Goal: Complete application form

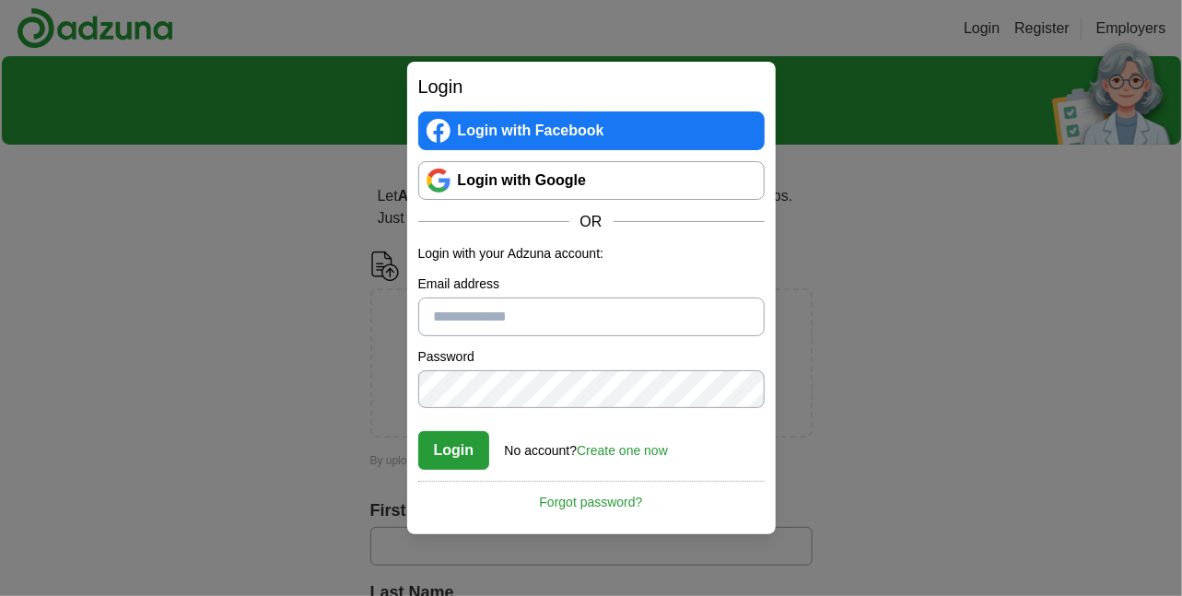
click at [515, 315] on input "Email address" at bounding box center [591, 316] width 346 height 39
type input "*****"
click at [550, 165] on link "Login with Google" at bounding box center [591, 180] width 346 height 39
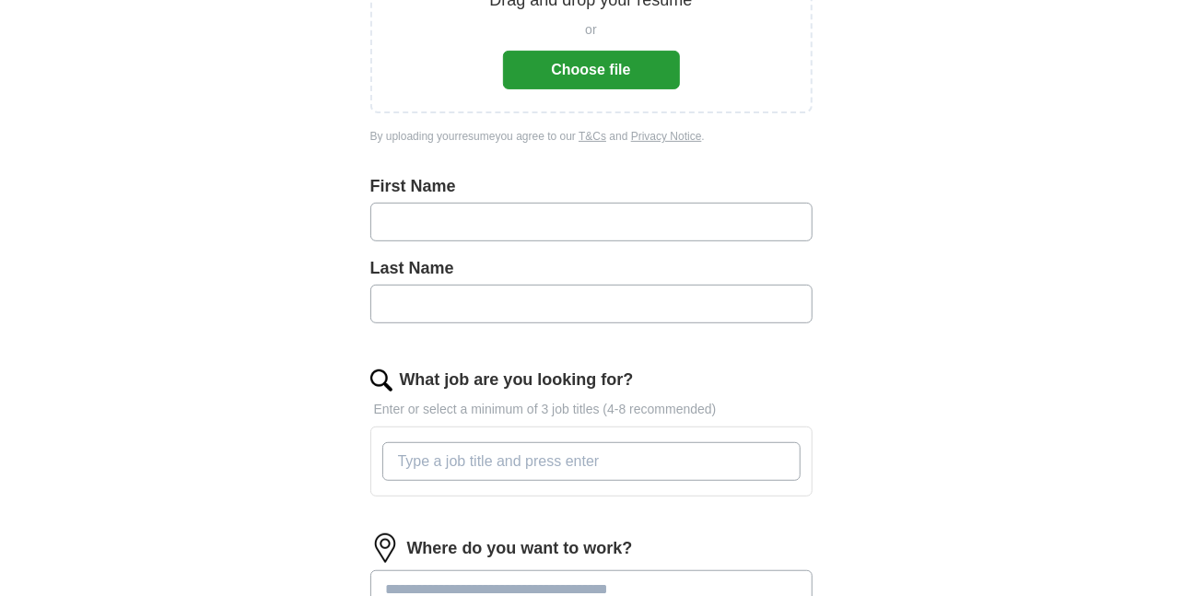
scroll to position [368, 0]
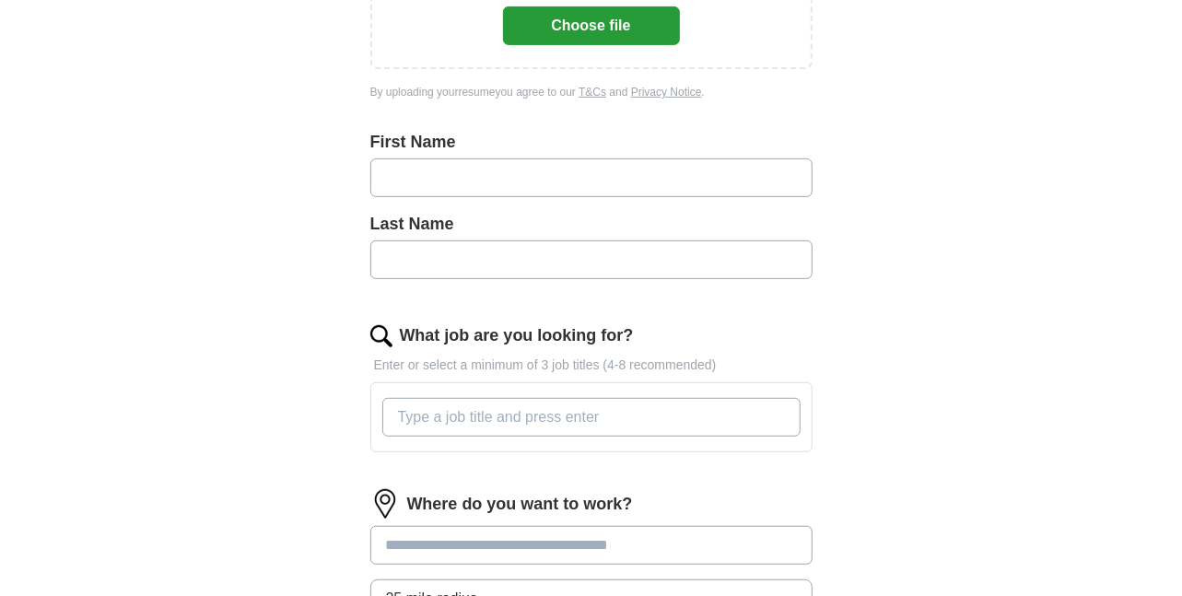
click at [414, 166] on input "text" at bounding box center [591, 177] width 442 height 39
type input "********"
click at [472, 244] on input "text" at bounding box center [591, 259] width 442 height 39
type input "*****"
click at [484, 421] on input "What job are you looking for?" at bounding box center [591, 417] width 418 height 39
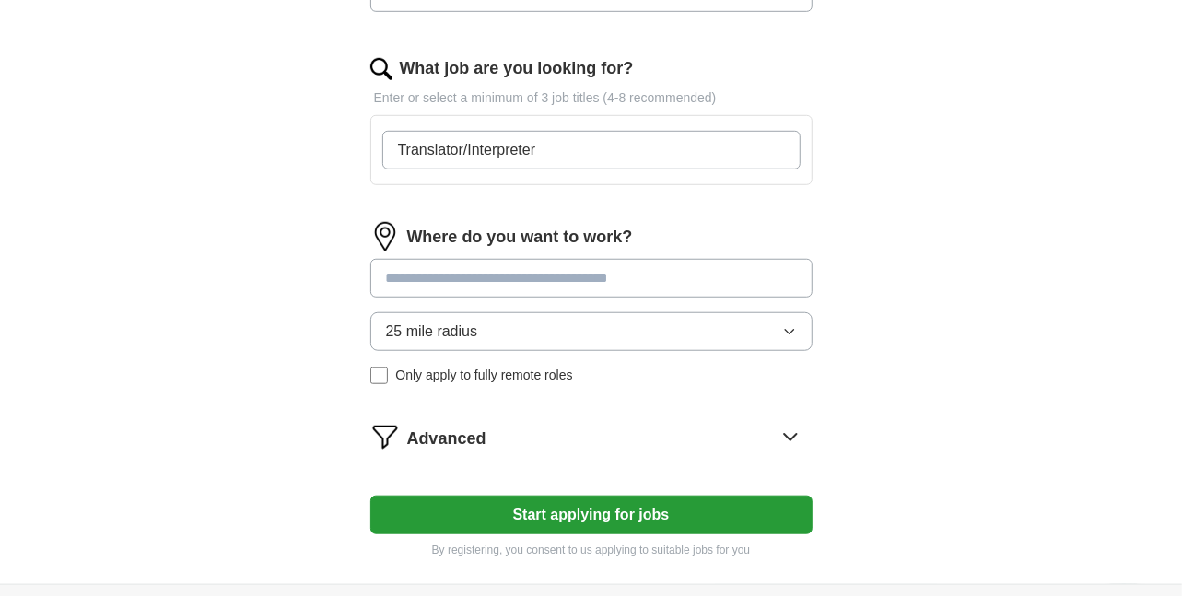
scroll to position [645, 0]
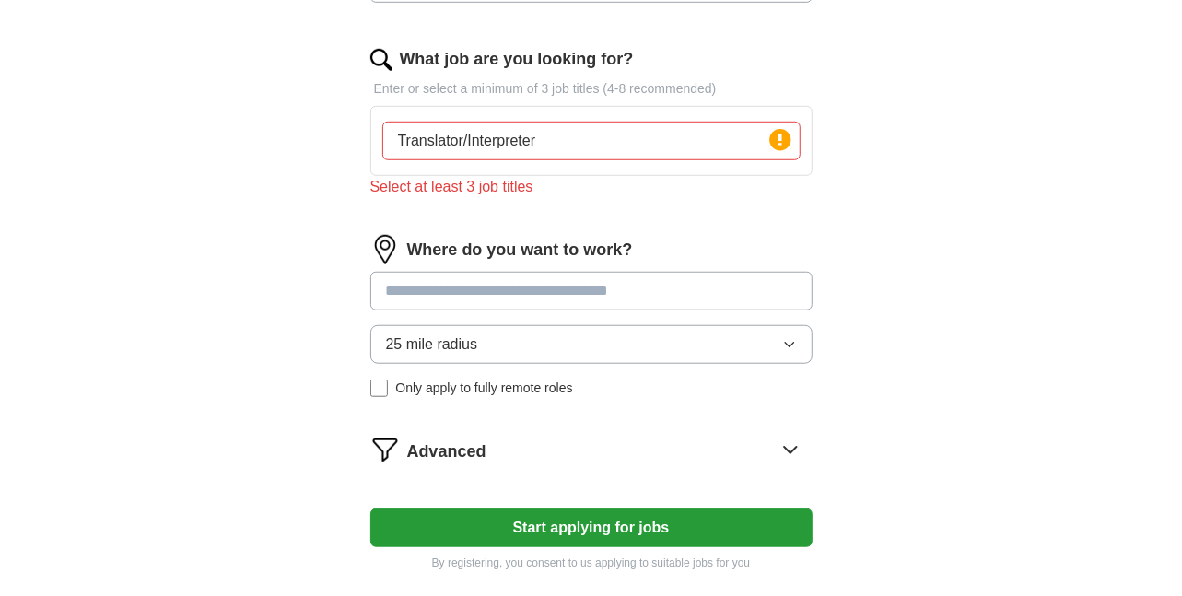
click at [566, 272] on input at bounding box center [591, 291] width 442 height 39
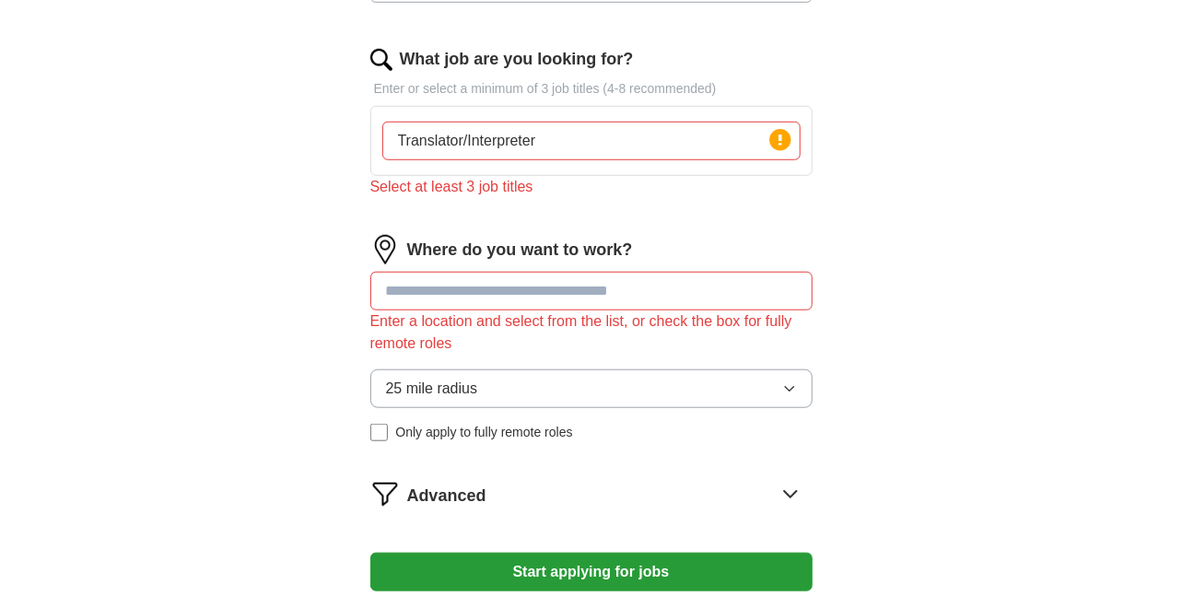
drag, startPoint x: 538, startPoint y: 136, endPoint x: 593, endPoint y: 158, distance: 59.5
click at [539, 136] on input "Translator/Interpreter" at bounding box center [591, 141] width 418 height 39
drag, startPoint x: 607, startPoint y: 142, endPoint x: 583, endPoint y: 249, distance: 109.5
click at [605, 148] on input "Translator/Interpreter, Planned Giving Coordinator, Development Coordinator" at bounding box center [591, 141] width 418 height 39
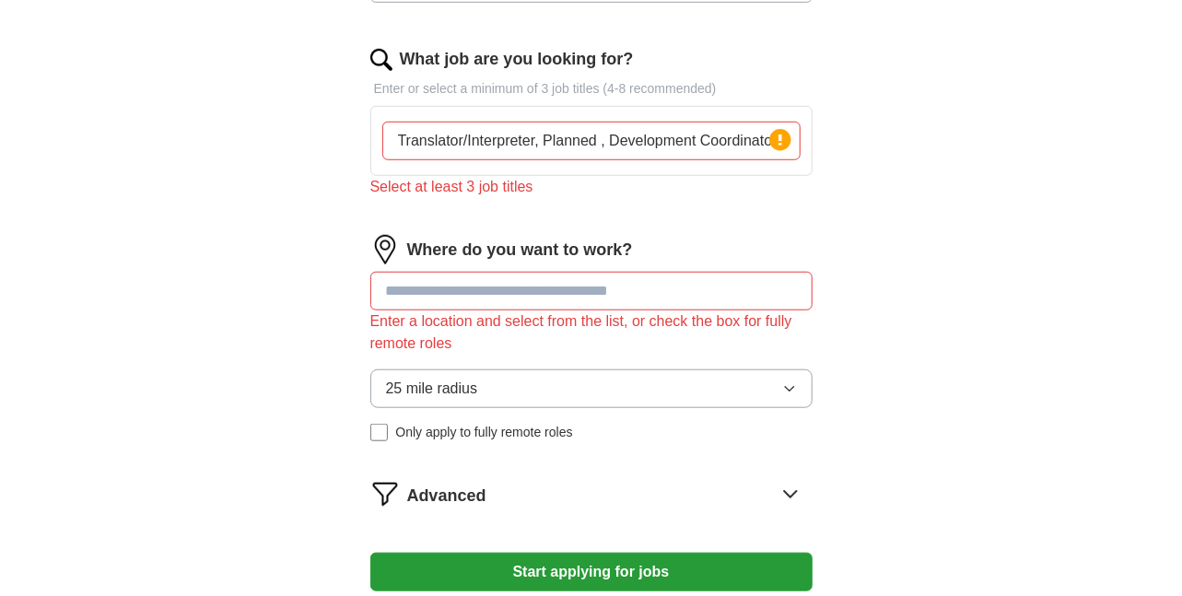
scroll to position [0, 0]
click at [716, 134] on input "Translator/Interpreter, Development Coordinator" at bounding box center [591, 141] width 418 height 39
type input "Translator/Interpreter, Development Coordinator, Administrative Coordinator"
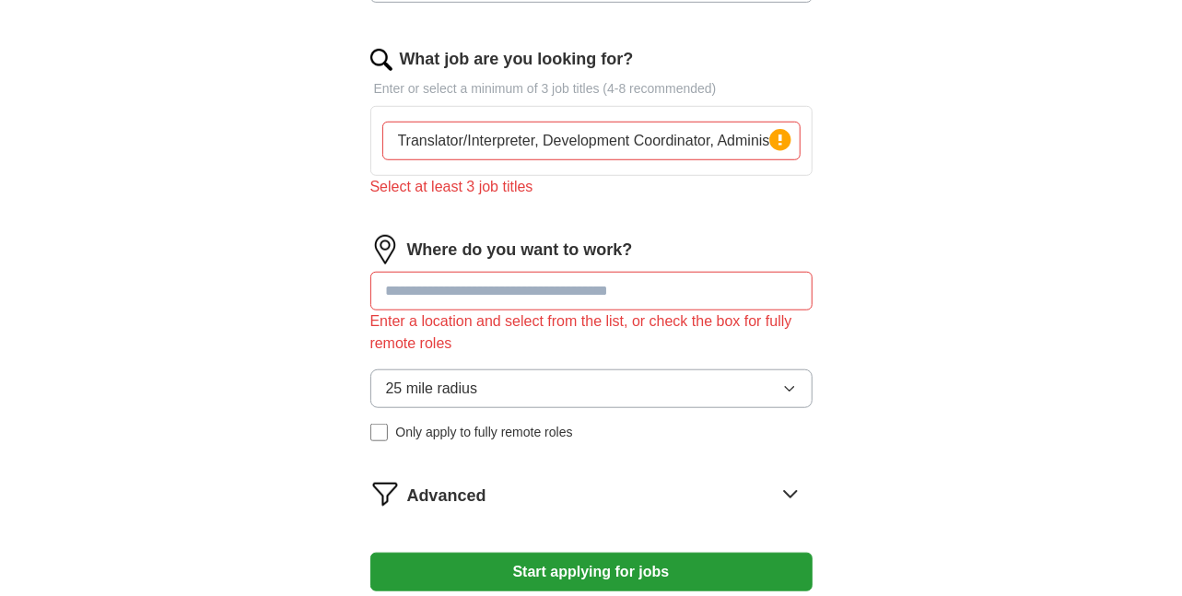
click at [616, 294] on input at bounding box center [591, 291] width 442 height 39
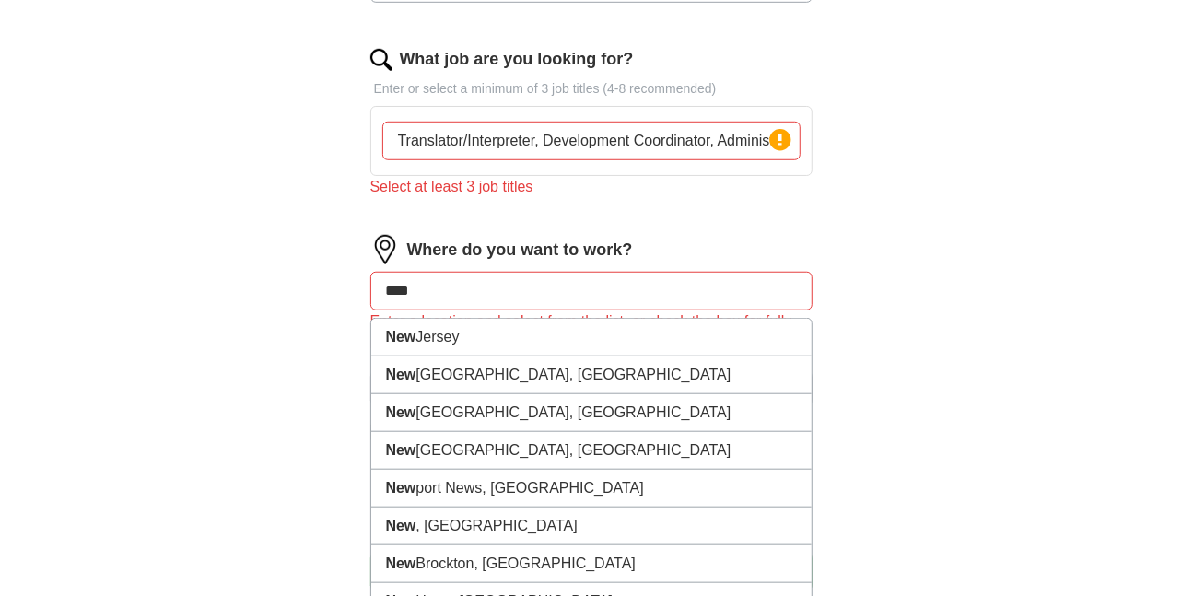
type input "*****"
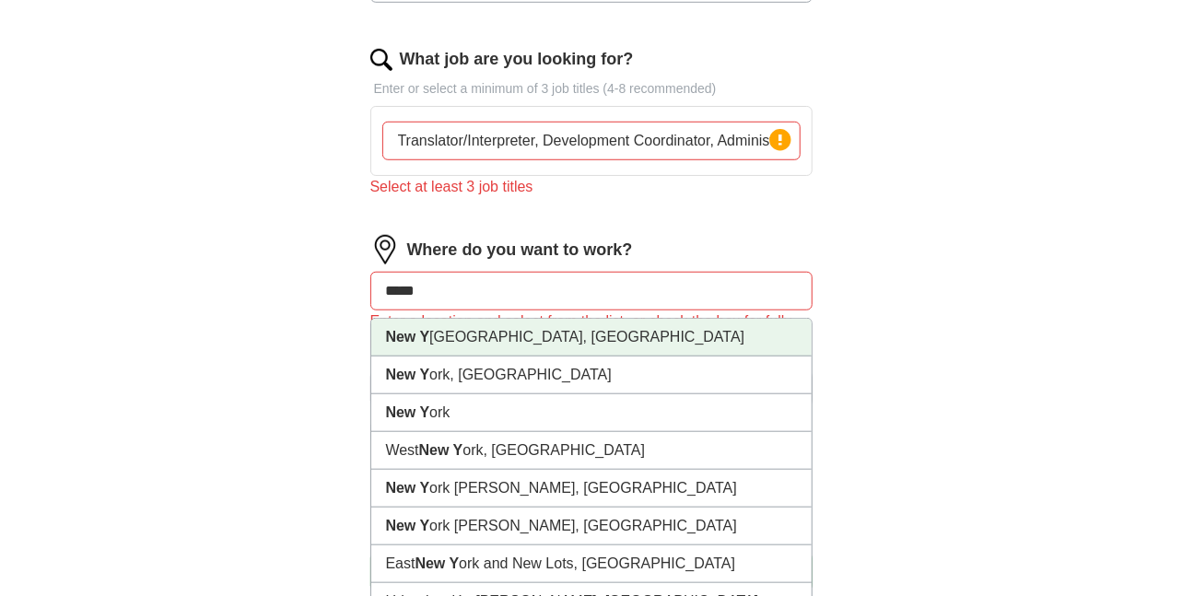
click at [474, 343] on li "New Y ork City, NY" at bounding box center [591, 338] width 440 height 38
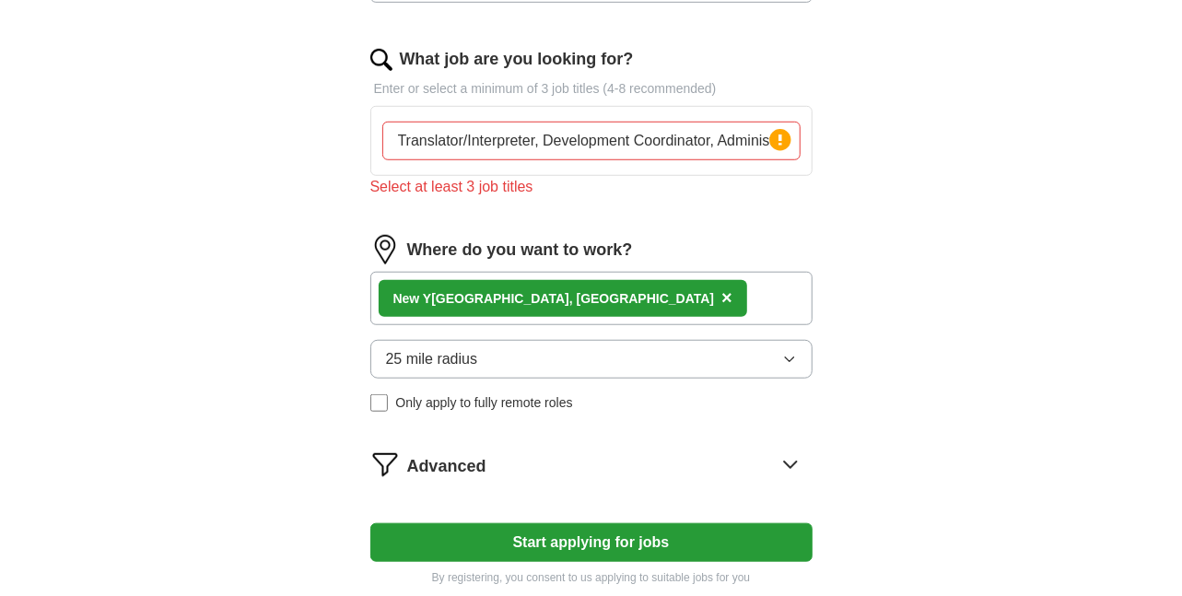
click at [798, 356] on button "25 mile radius" at bounding box center [591, 359] width 442 height 39
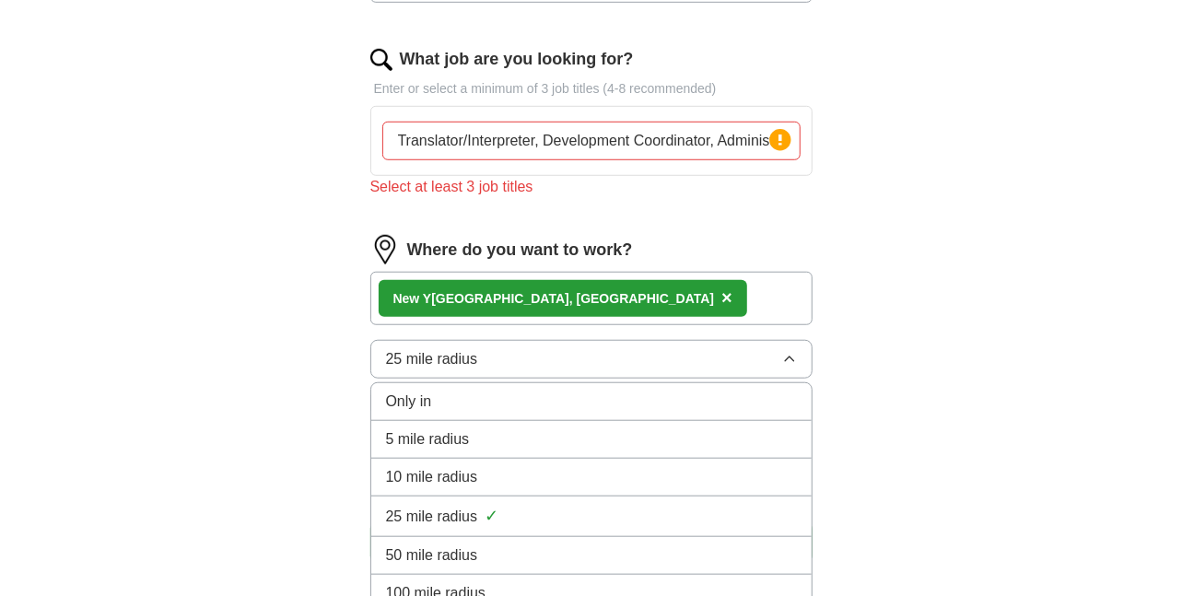
click at [462, 437] on span "5 mile radius" at bounding box center [428, 439] width 84 height 22
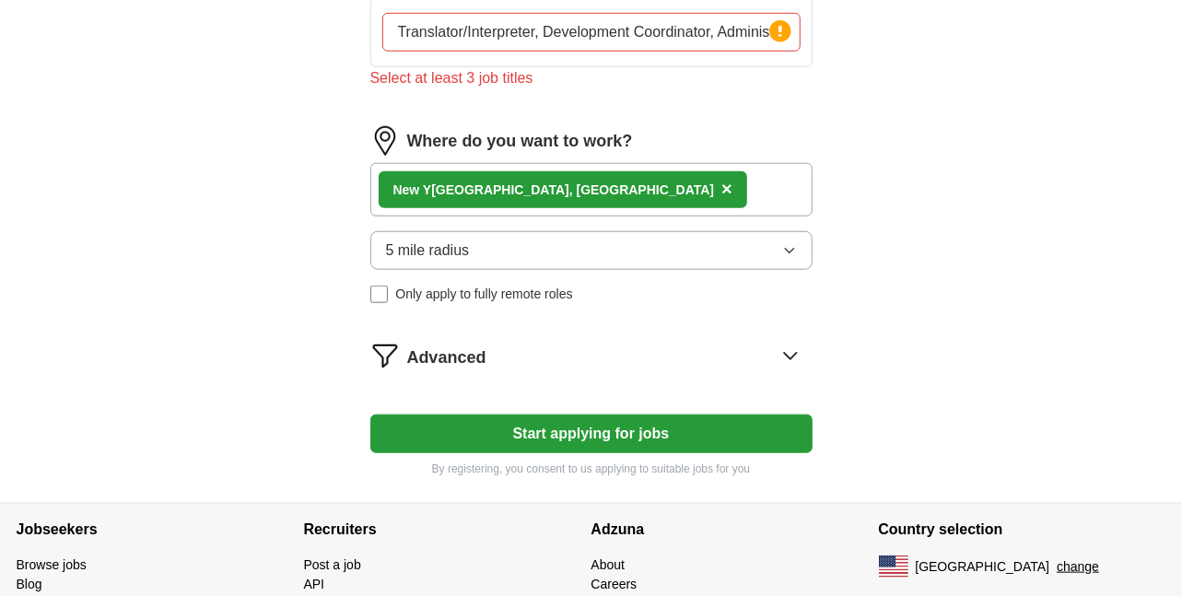
scroll to position [829, 0]
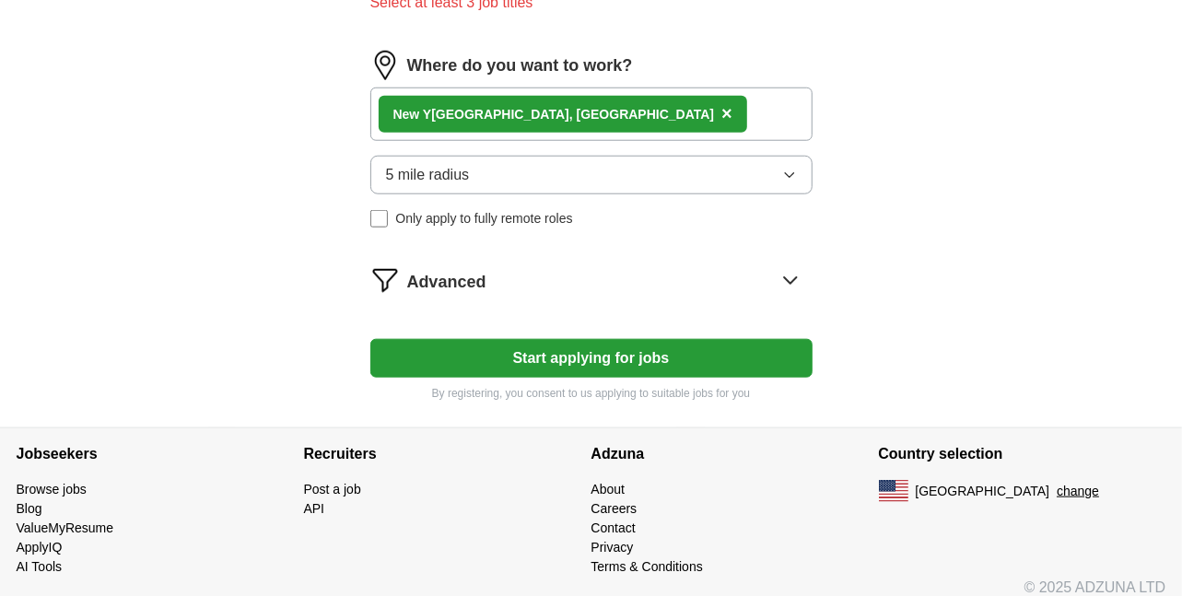
click at [576, 365] on button "Start applying for jobs" at bounding box center [591, 358] width 442 height 39
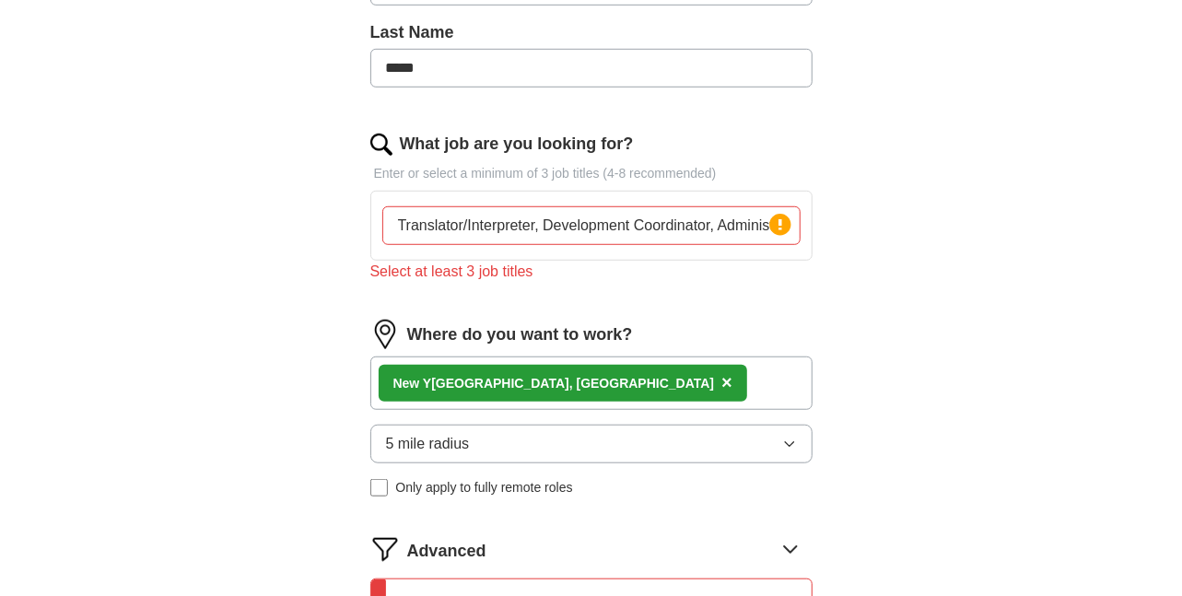
scroll to position [575, 0]
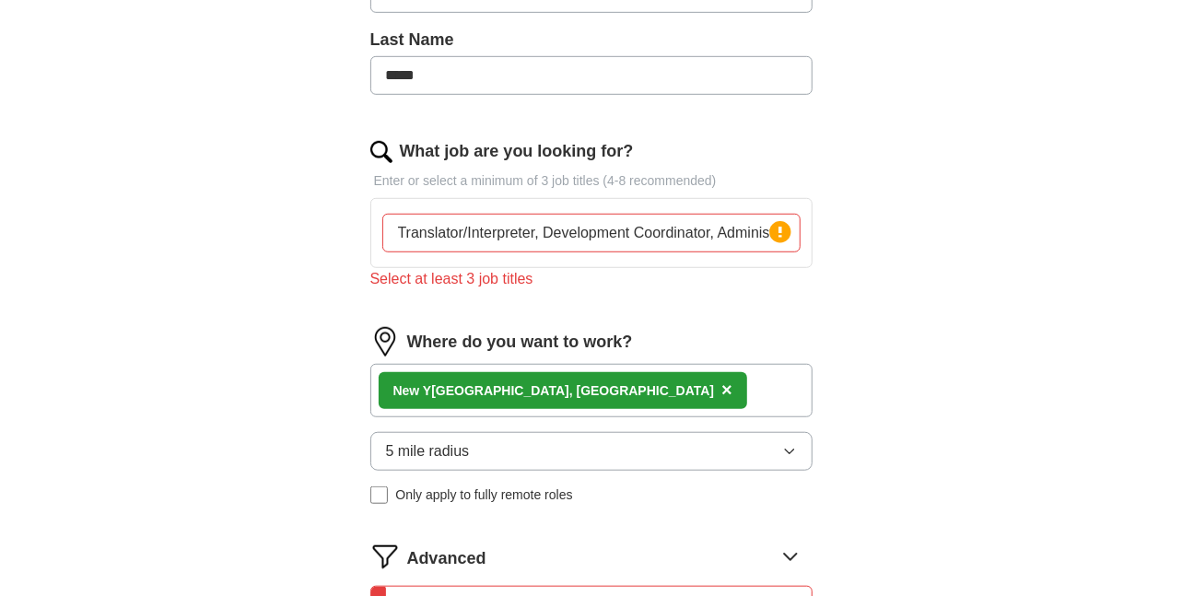
click at [544, 233] on input "Translator/Interpreter, Development Coordinator, Administrative Coordinator" at bounding box center [591, 233] width 418 height 39
click at [526, 278] on div "Select at least 3 job titles" at bounding box center [591, 279] width 442 height 22
drag, startPoint x: 583, startPoint y: 231, endPoint x: 665, endPoint y: 252, distance: 84.7
click at [583, 231] on input "Translator/Interpreter, Development Coordinator, Administrative Coordinator" at bounding box center [591, 233] width 418 height 39
drag, startPoint x: 768, startPoint y: 231, endPoint x: 730, endPoint y: 256, distance: 45.2
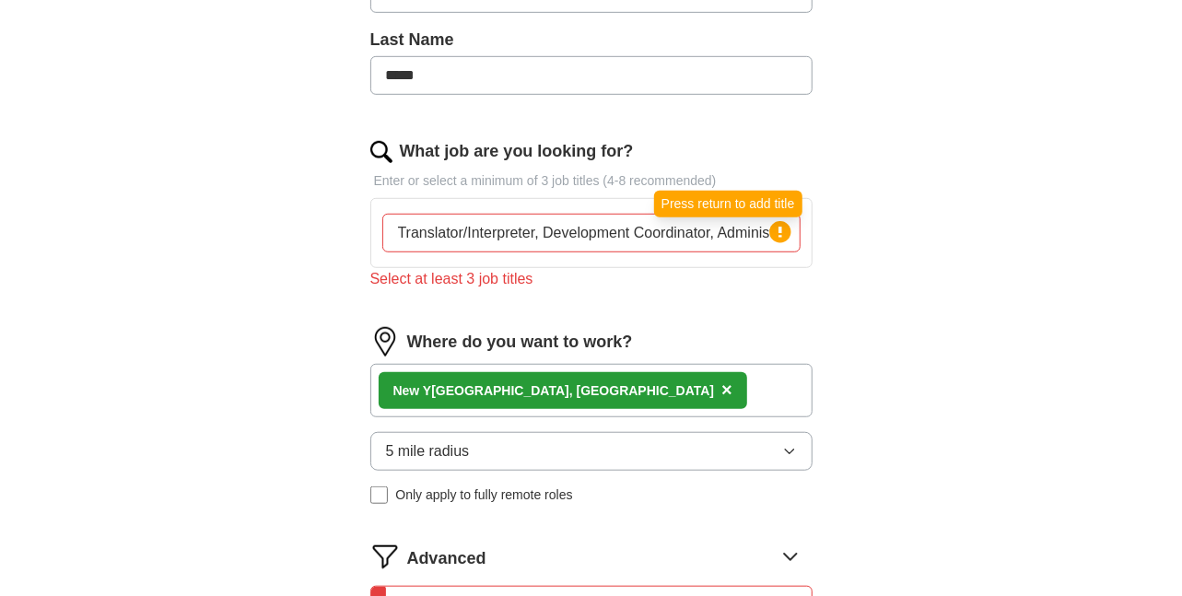
click at [767, 231] on icon at bounding box center [780, 232] width 26 height 26
click at [761, 231] on input "Translator/Interpreter, Development Coordinator, Administrative Coordinator" at bounding box center [591, 233] width 418 height 39
click at [776, 230] on circle at bounding box center [779, 231] width 21 height 21
click at [782, 237] on circle at bounding box center [779, 231] width 21 height 21
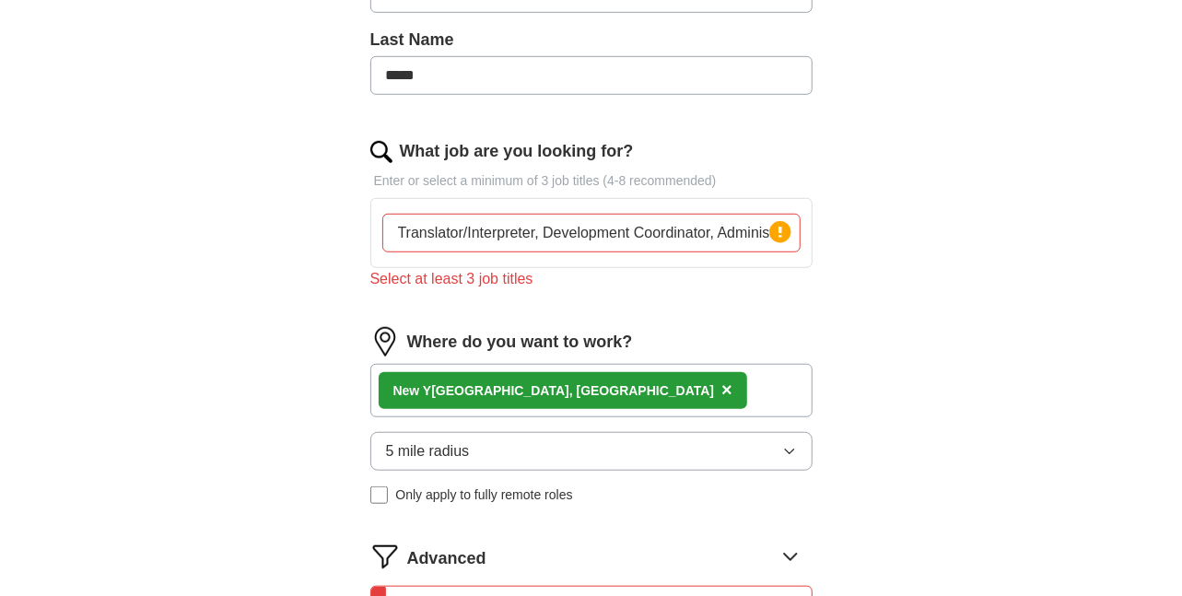
drag, startPoint x: 775, startPoint y: 234, endPoint x: 743, endPoint y: 252, distance: 36.3
click at [774, 235] on circle at bounding box center [779, 231] width 21 height 21
click at [770, 232] on circle at bounding box center [779, 231] width 21 height 21
drag, startPoint x: 732, startPoint y: 232, endPoint x: 776, endPoint y: 244, distance: 45.8
click at [734, 232] on input "Translator/Interpreter, Development Coordinator, Administrative Coordinato" at bounding box center [591, 233] width 418 height 39
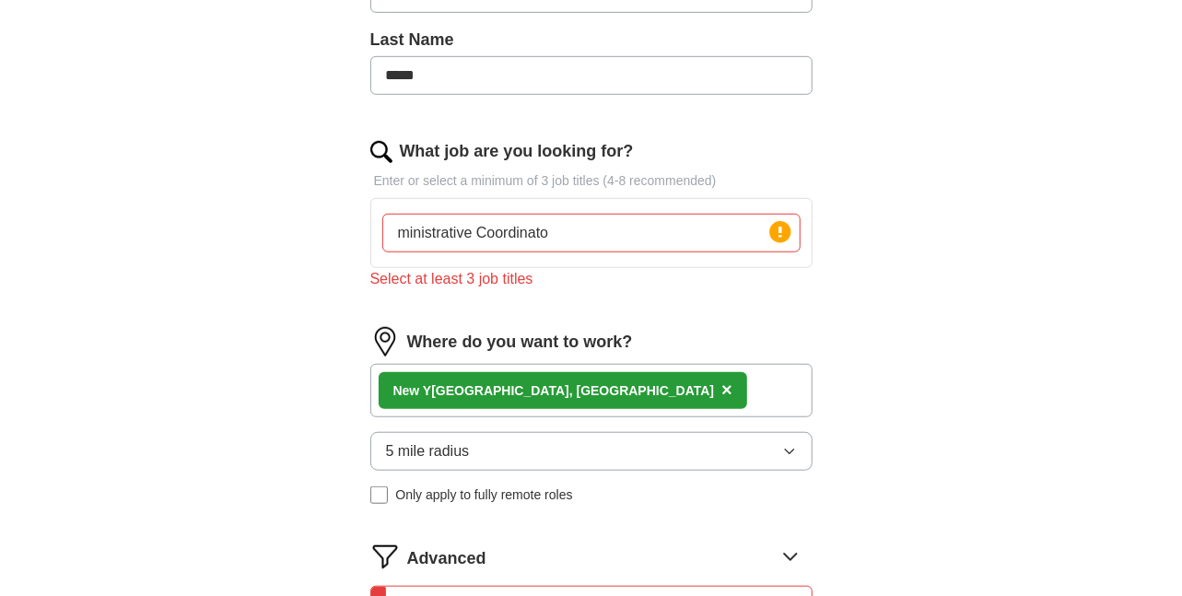
click at [566, 227] on input "ministrative Coordinato" at bounding box center [591, 233] width 418 height 39
type input "m"
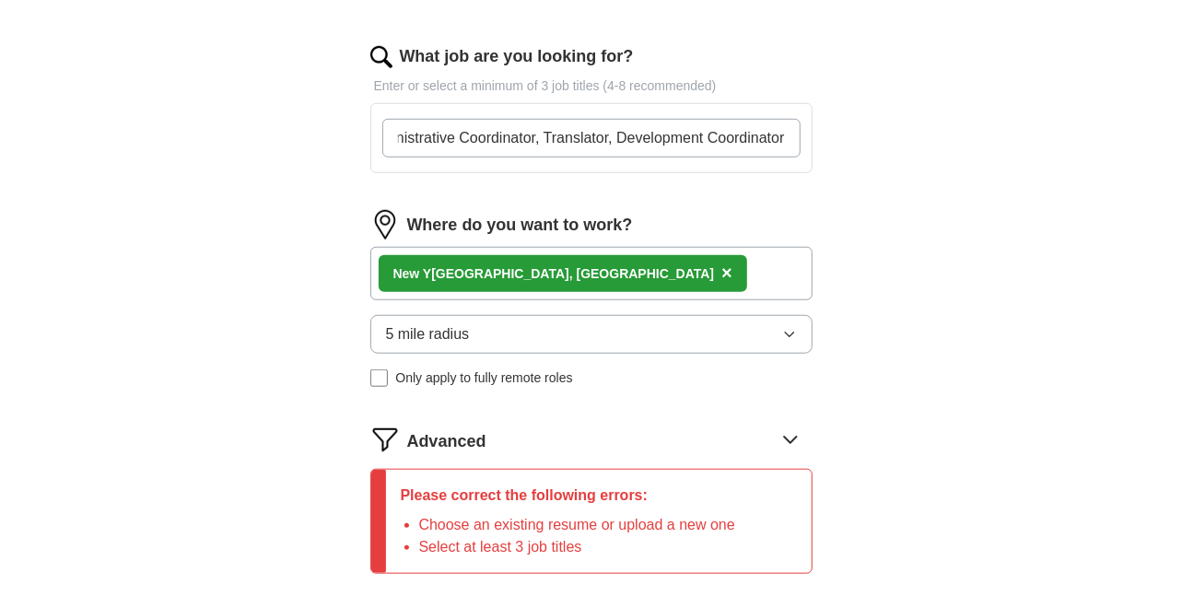
scroll to position [759, 0]
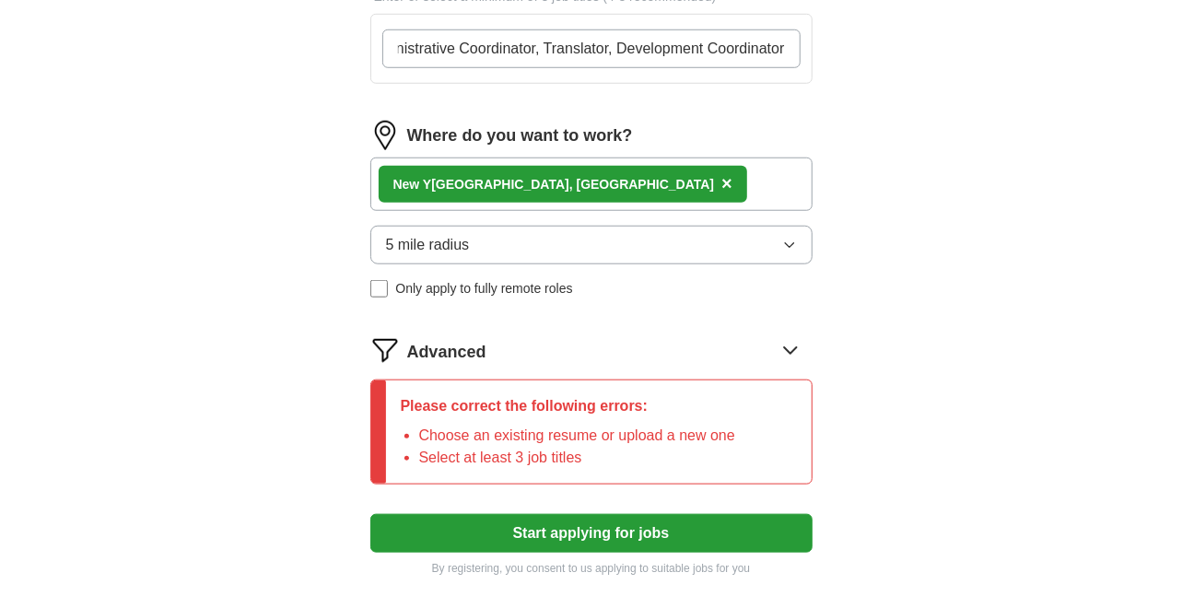
type input "Administrative Coordinator, Translator, Development Coordinator"
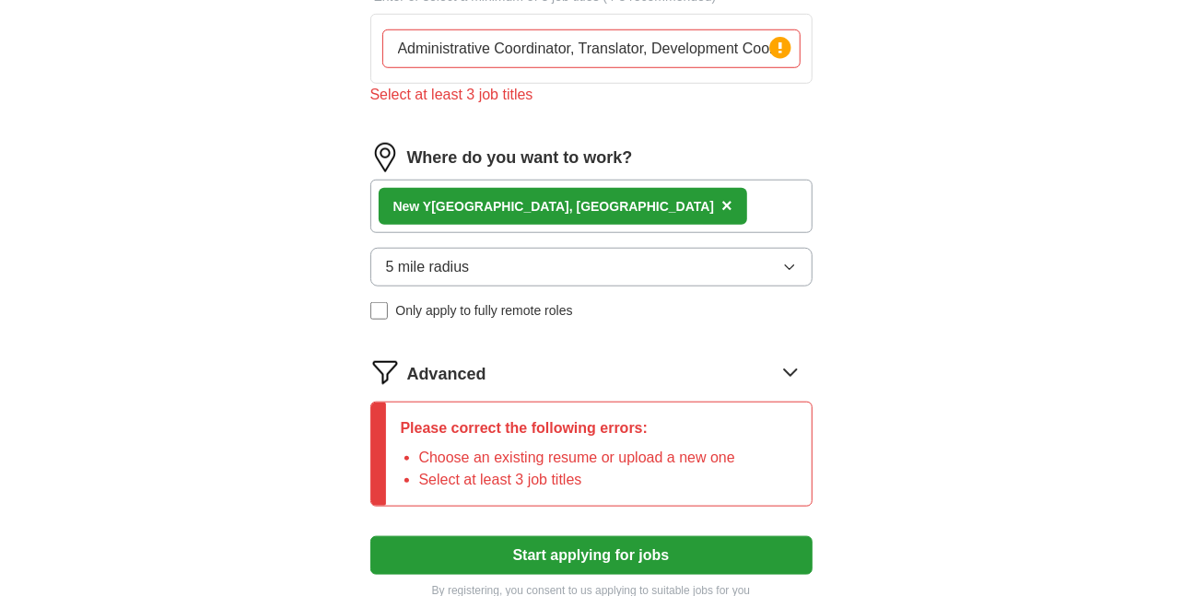
click at [784, 345] on form "Upload a resume Drag and drop your resume or Choose file By uploading your resu…" at bounding box center [591, 46] width 442 height 1106
click at [555, 455] on li "Choose an existing resume or upload a new one" at bounding box center [577, 458] width 316 height 22
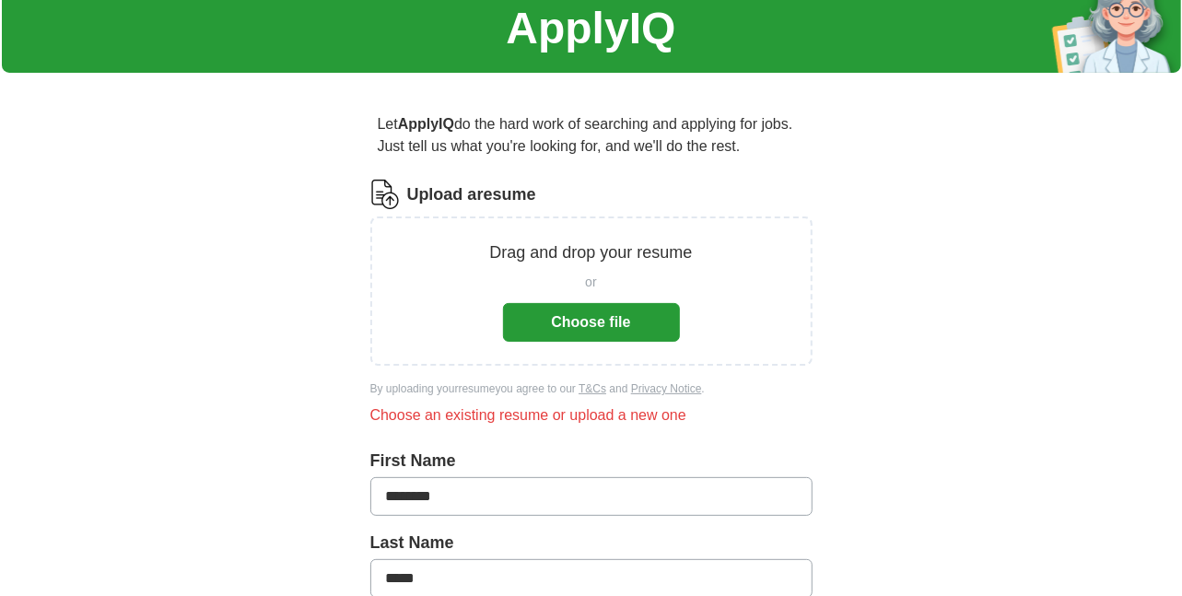
scroll to position [22, 0]
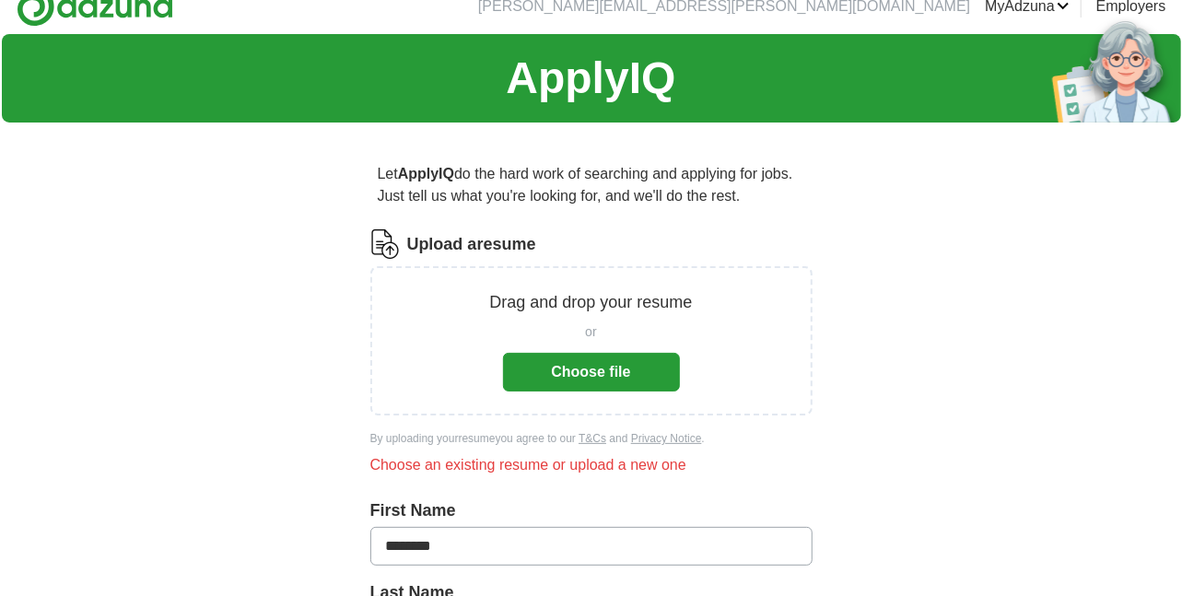
click at [600, 369] on button "Choose file" at bounding box center [591, 372] width 177 height 39
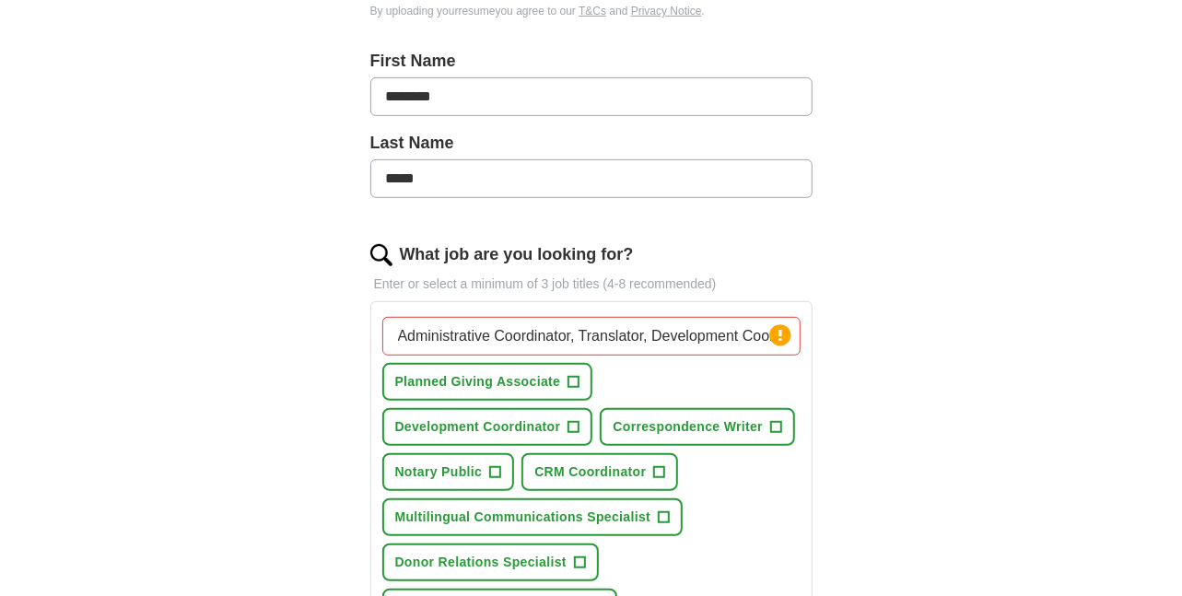
scroll to position [391, 0]
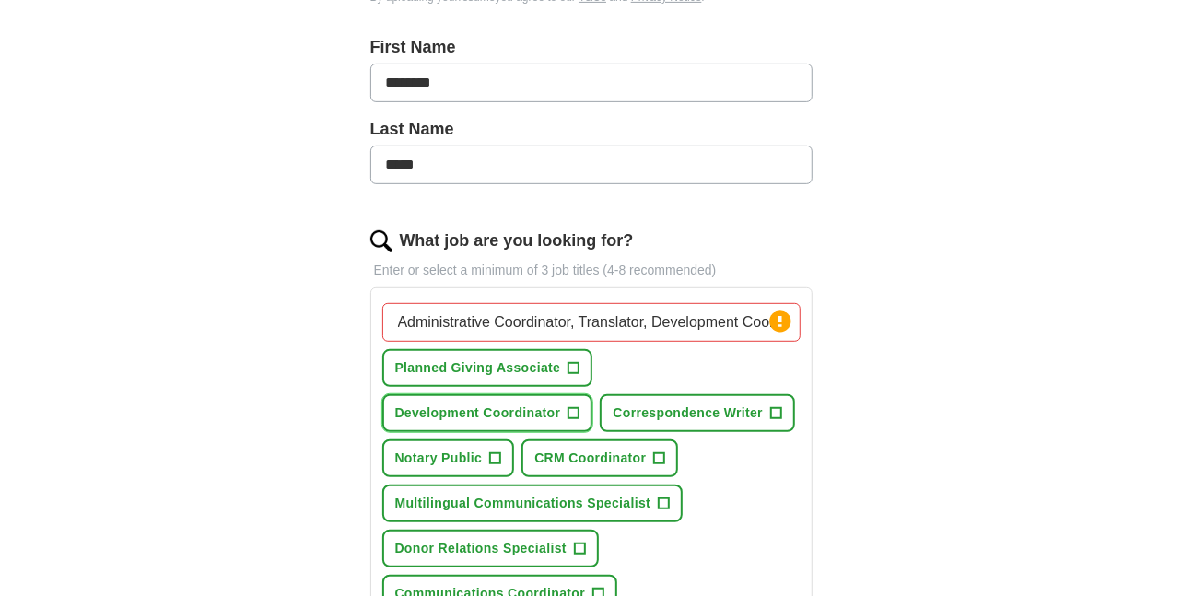
click at [561, 403] on span "Development Coordinator" at bounding box center [478, 412] width 166 height 19
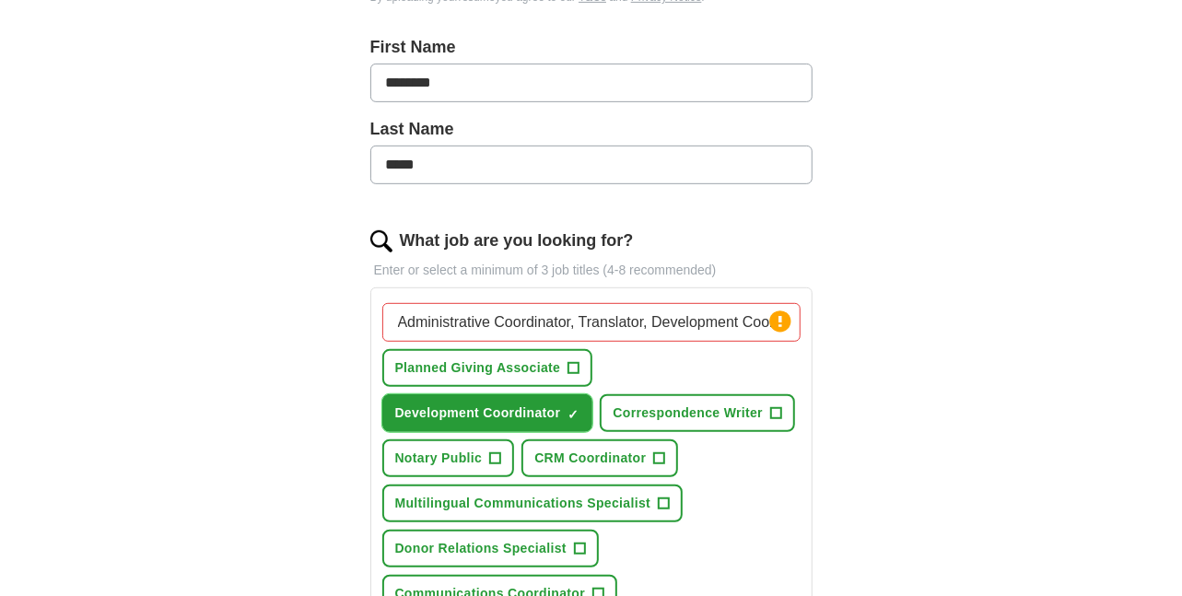
scroll to position [483, 0]
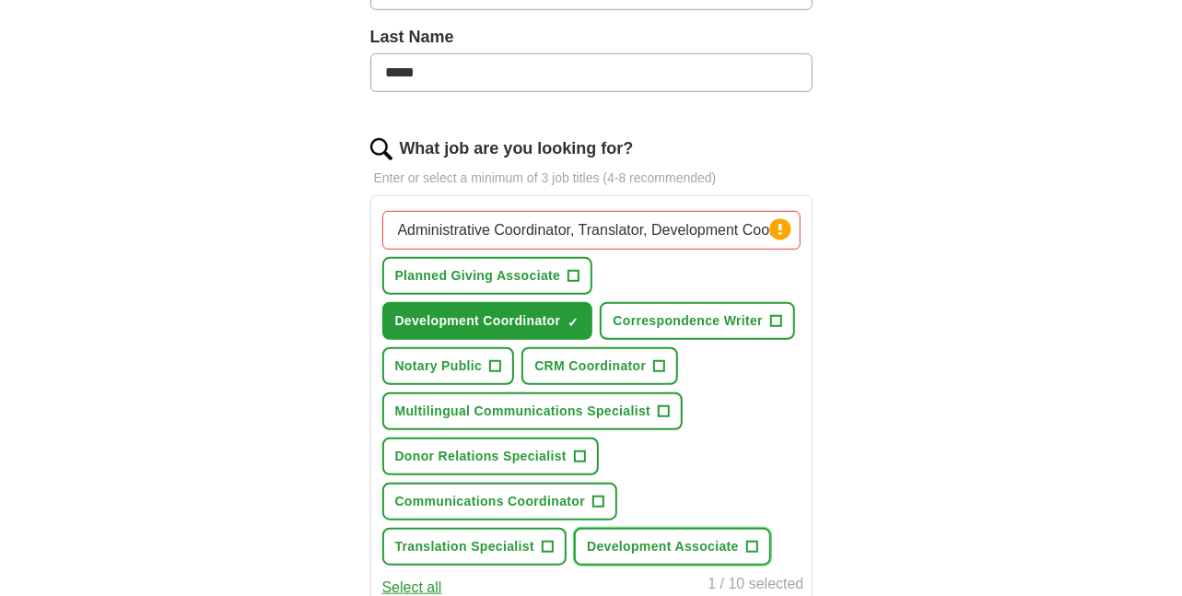
click at [587, 540] on span "Development Associate" at bounding box center [663, 546] width 152 height 19
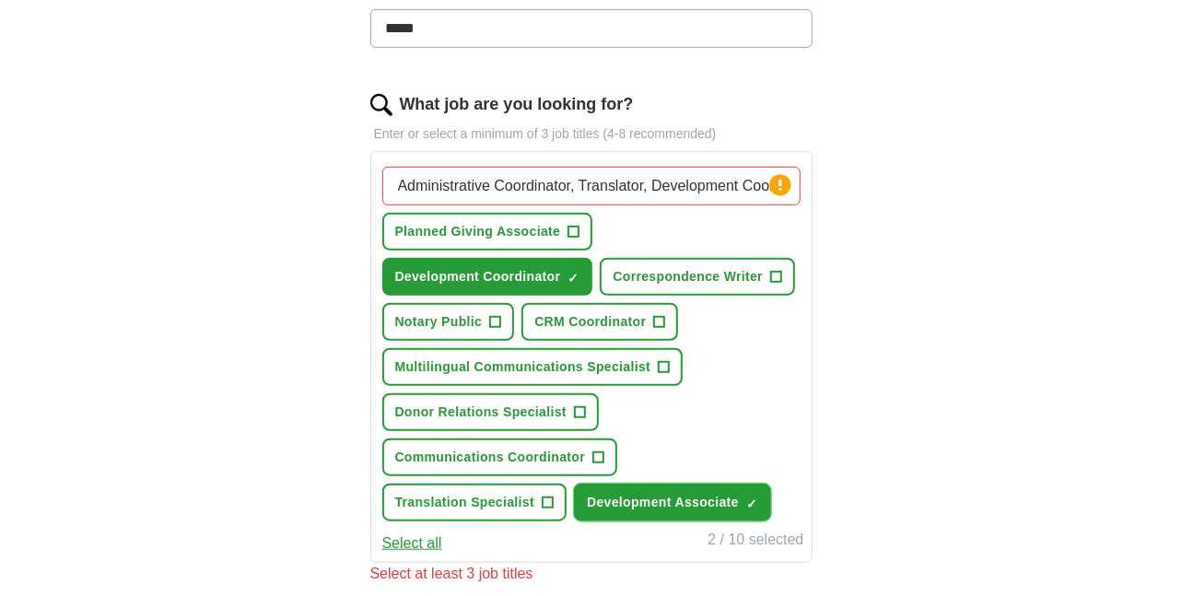
scroll to position [575, 0]
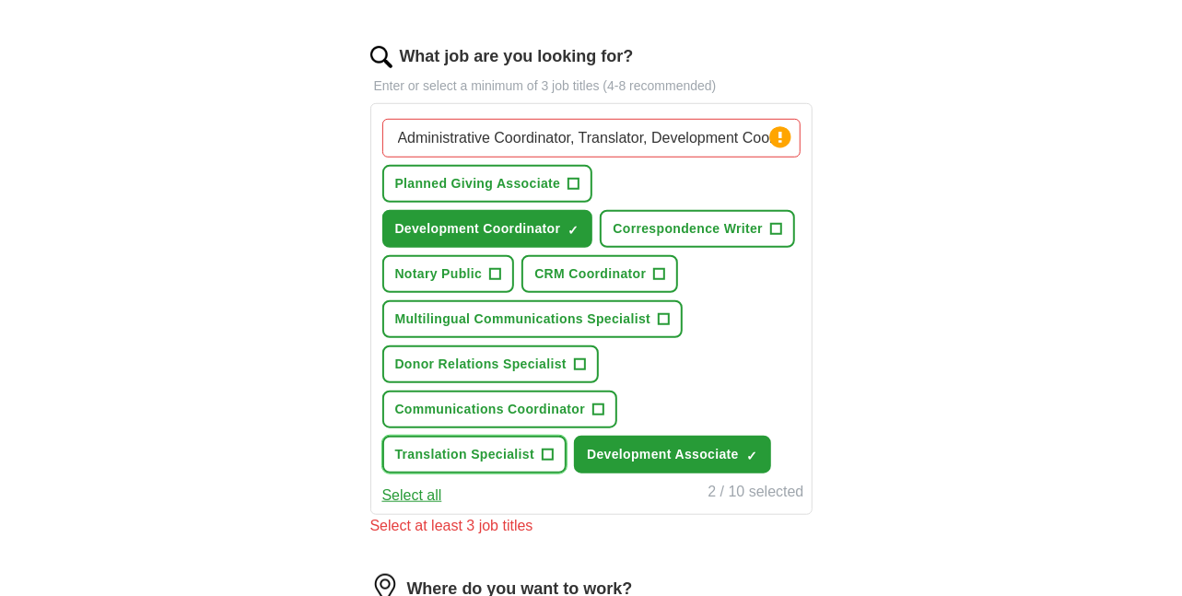
click at [535, 445] on span "Translation Specialist" at bounding box center [465, 454] width 140 height 19
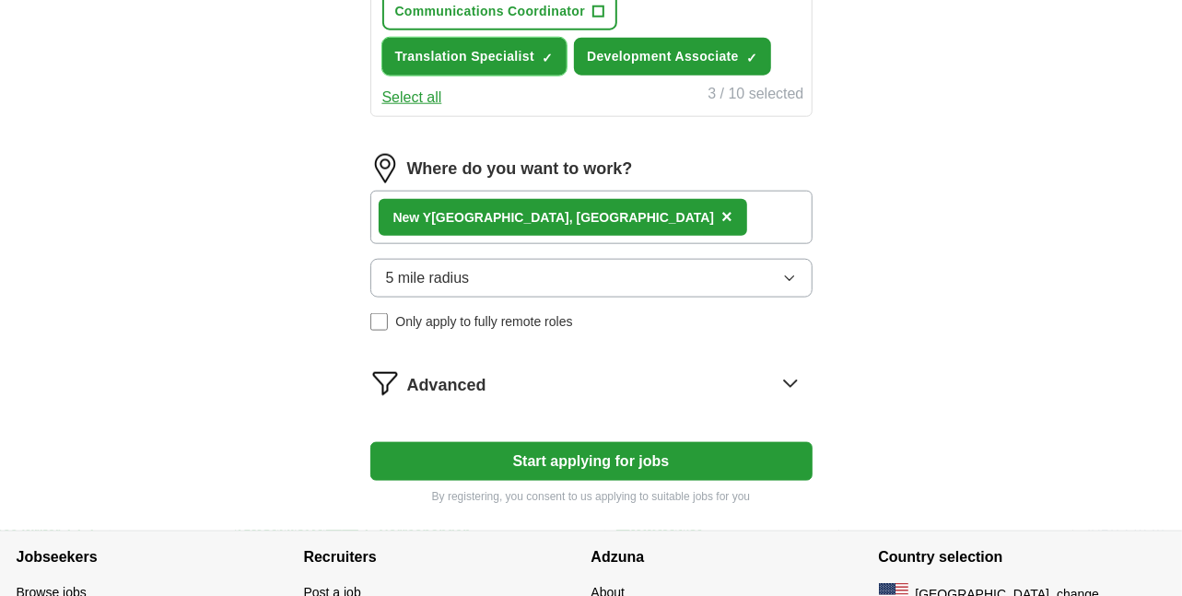
scroll to position [1035, 0]
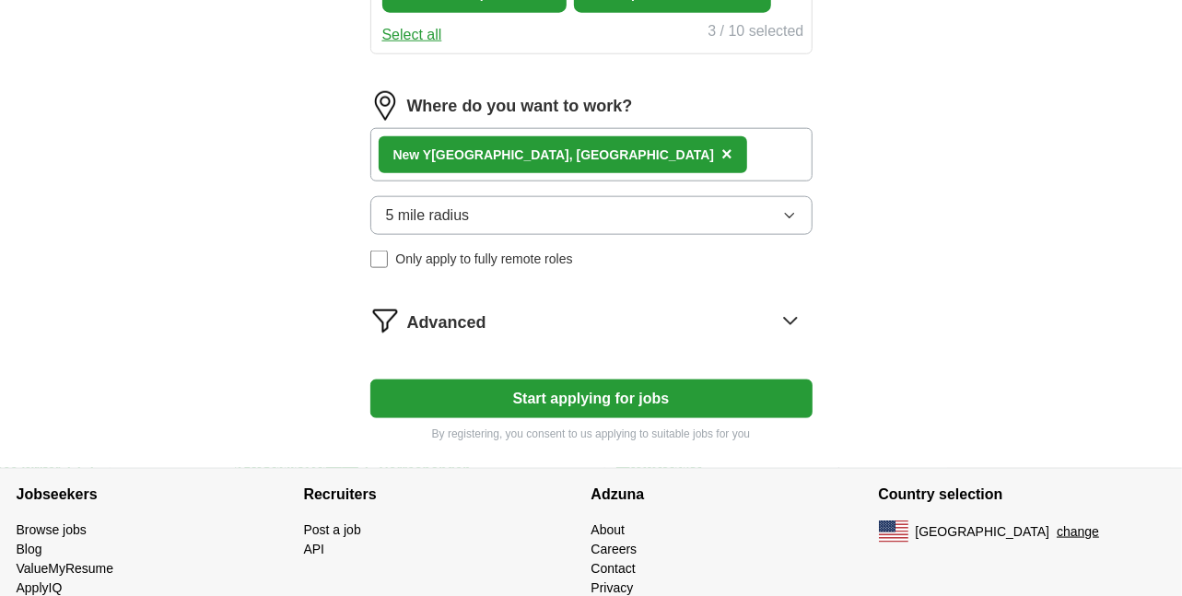
click at [567, 399] on button "Start applying for jobs" at bounding box center [591, 398] width 442 height 39
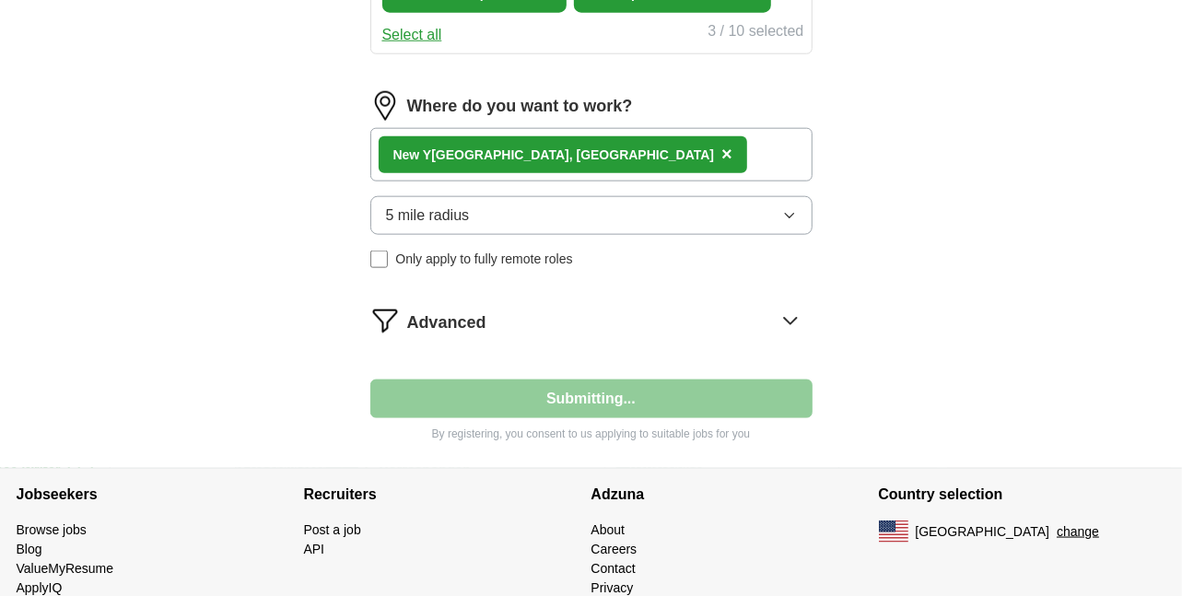
select select "**"
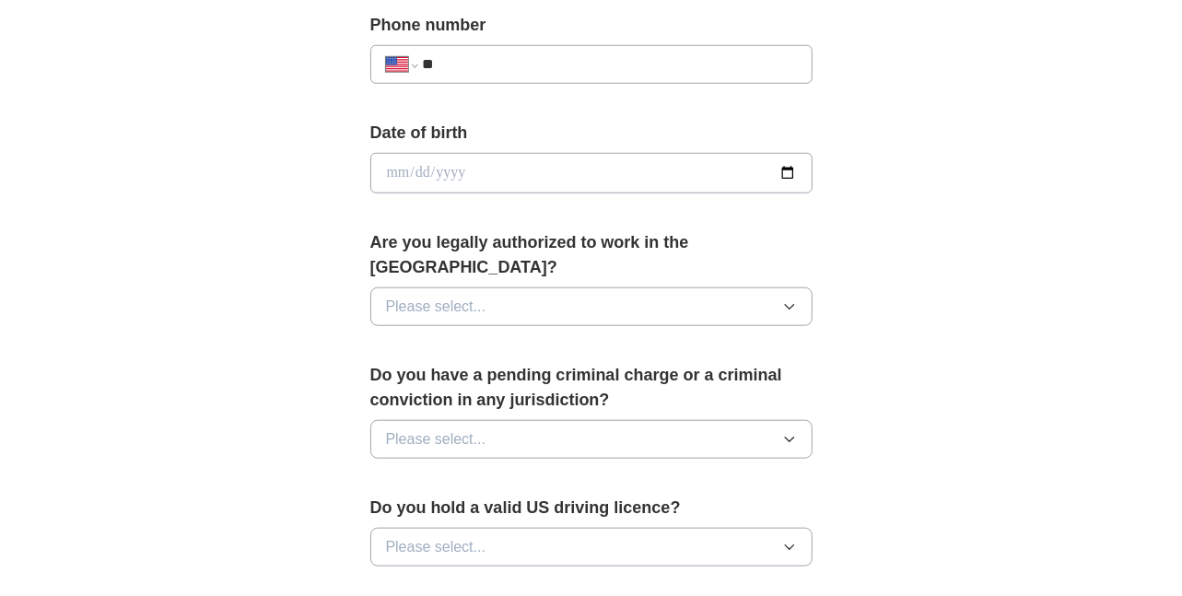
scroll to position [737, 0]
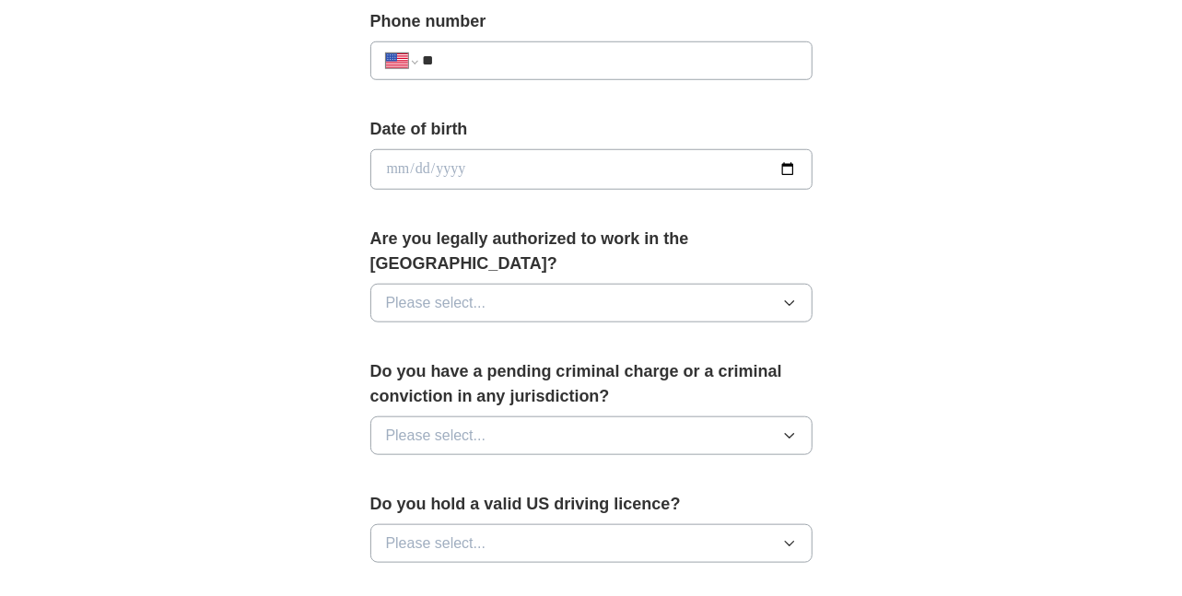
click at [793, 428] on icon "button" at bounding box center [789, 435] width 15 height 15
click at [408, 505] on div "No" at bounding box center [591, 516] width 411 height 22
click at [796, 296] on icon "button" at bounding box center [789, 303] width 15 height 15
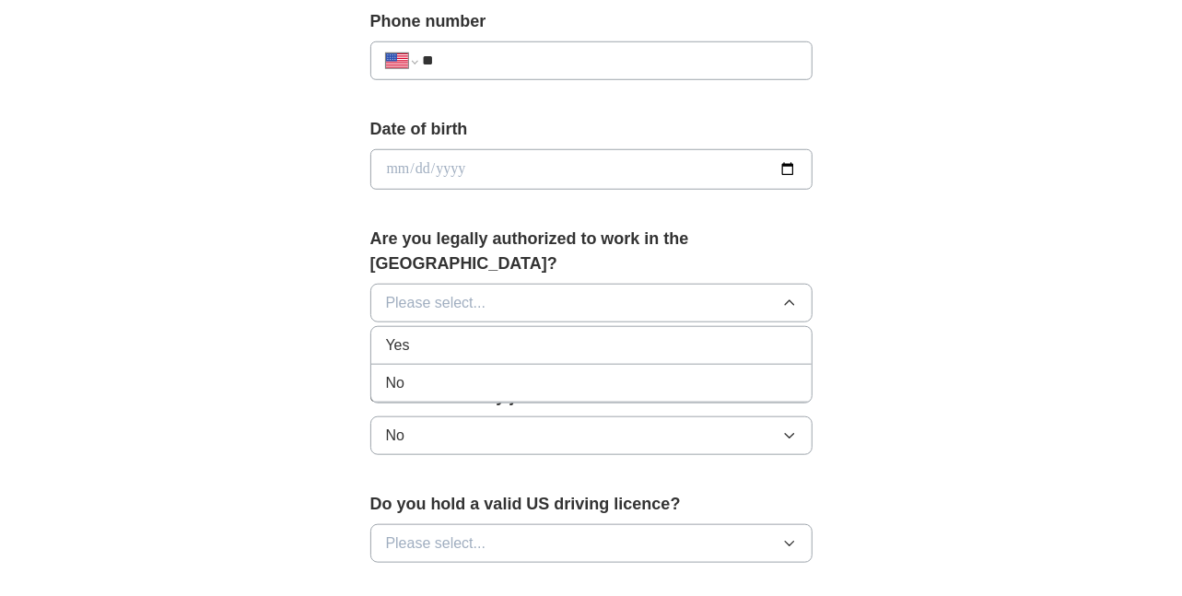
click at [413, 334] on div "Yes" at bounding box center [591, 345] width 411 height 22
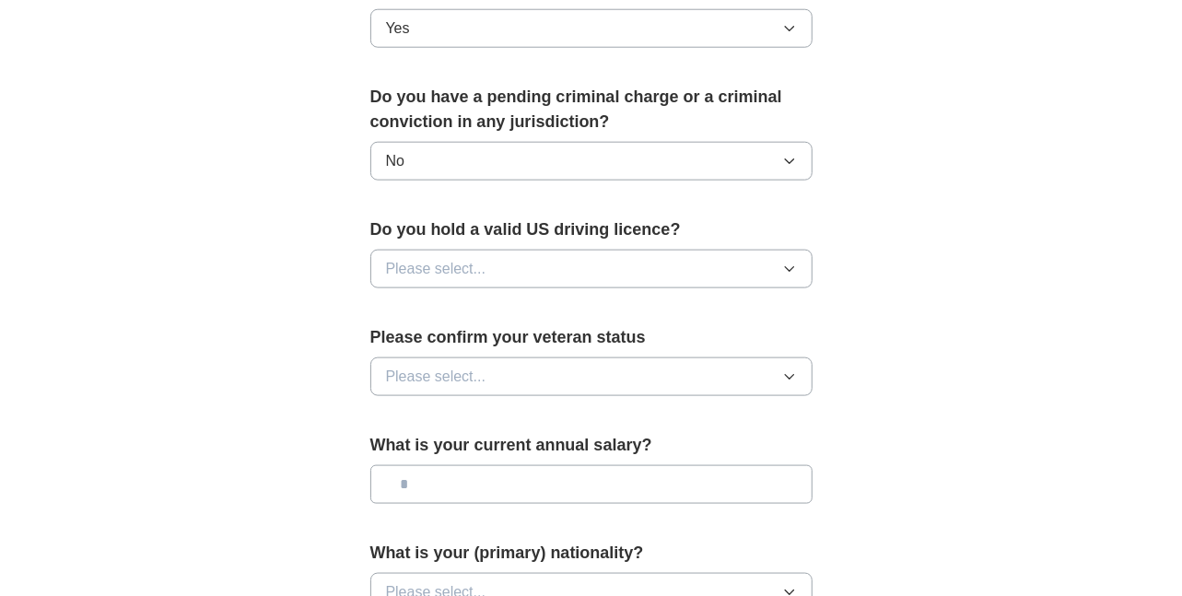
scroll to position [1013, 0]
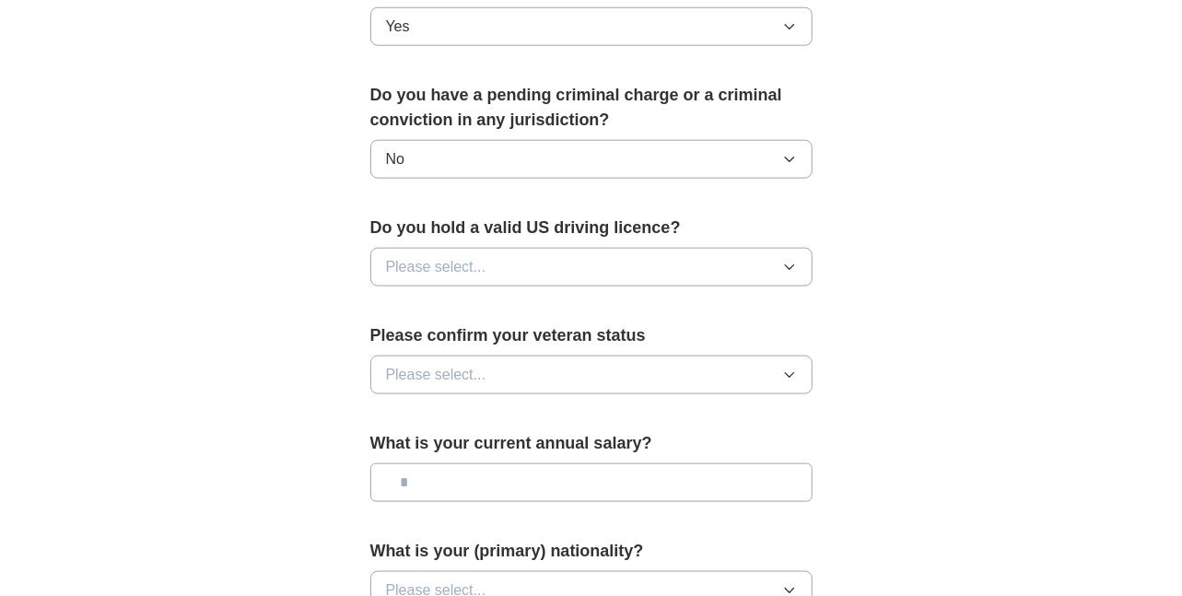
click at [795, 260] on icon "button" at bounding box center [789, 267] width 15 height 15
click at [791, 367] on icon "button" at bounding box center [789, 374] width 15 height 15
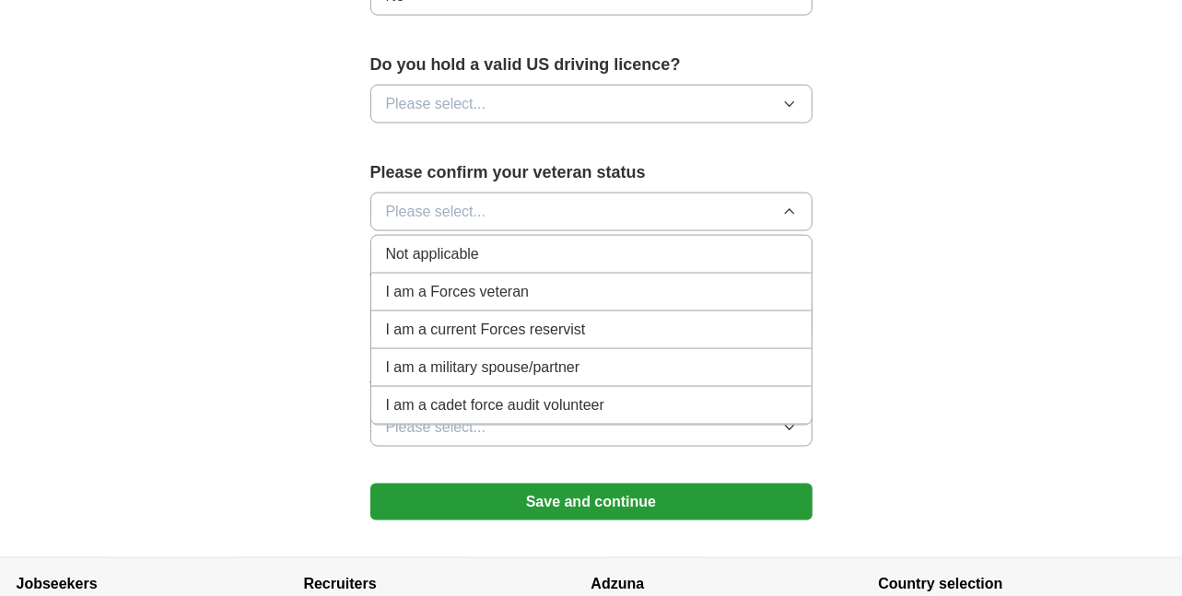
scroll to position [1197, 0]
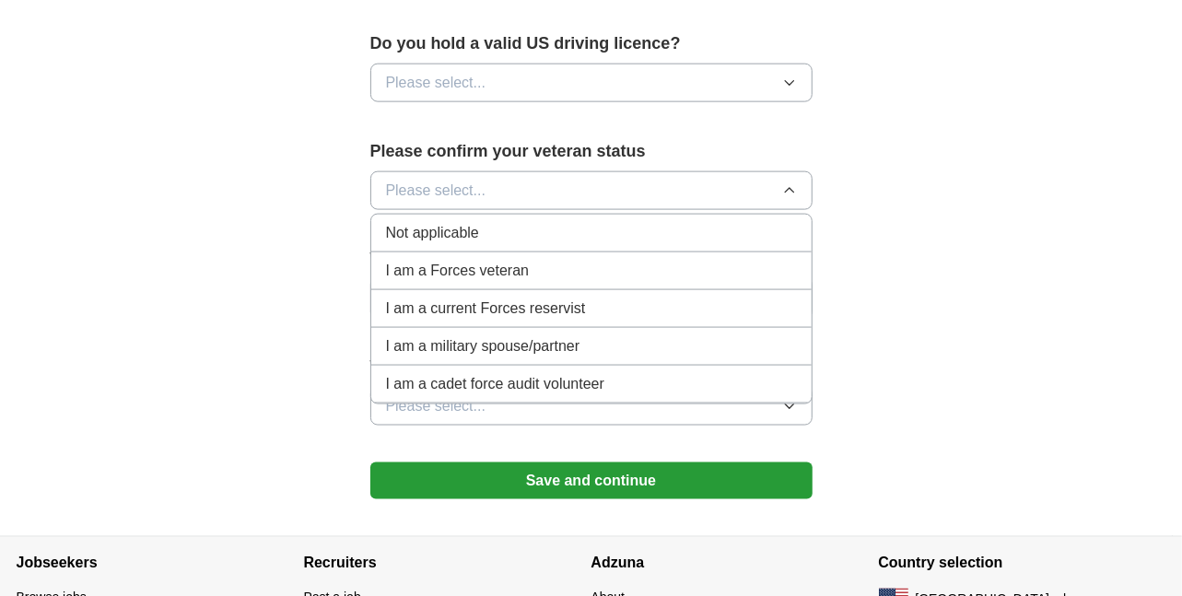
drag, startPoint x: 462, startPoint y: 210, endPoint x: 634, endPoint y: 218, distance: 171.5
click at [462, 222] on span "Not applicable" at bounding box center [432, 233] width 93 height 22
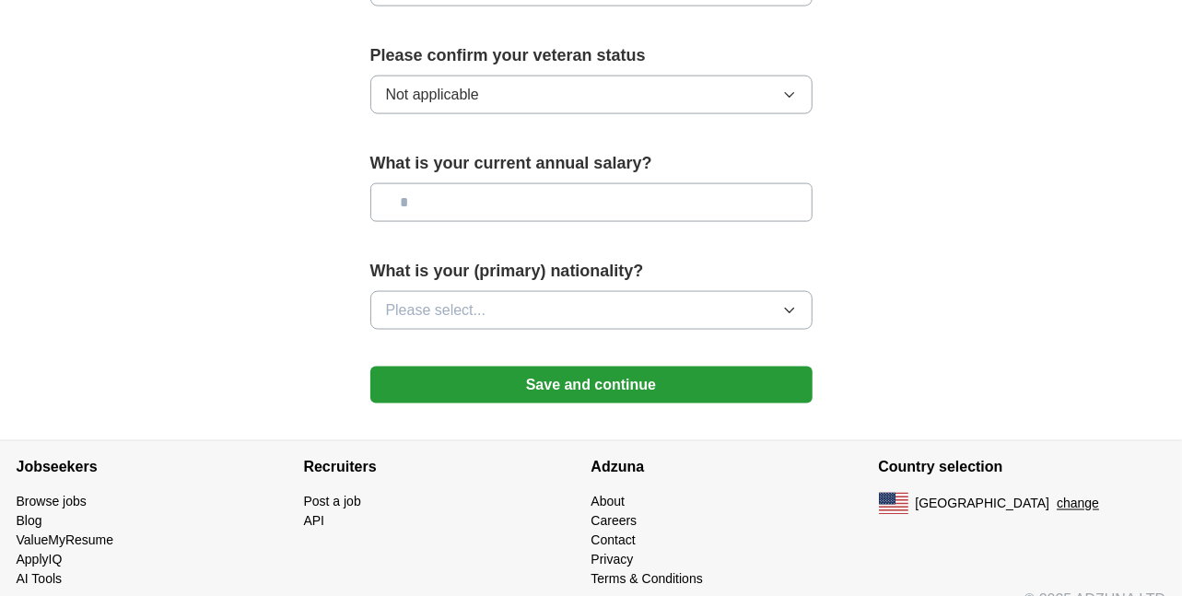
scroll to position [1295, 0]
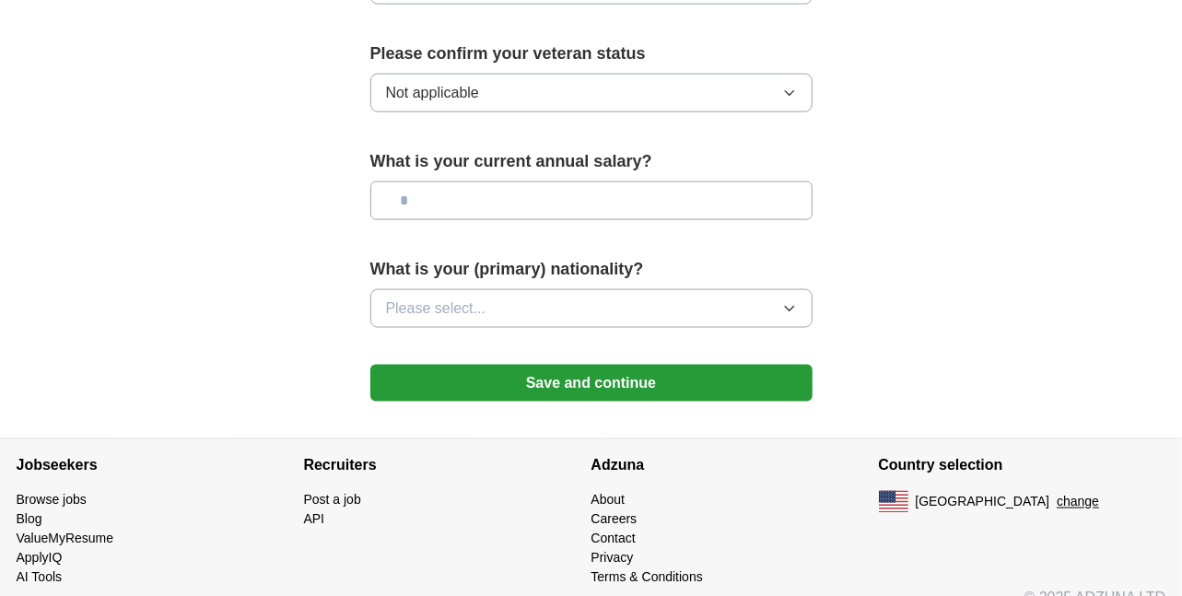
click at [572, 365] on button "Save and continue" at bounding box center [591, 383] width 442 height 37
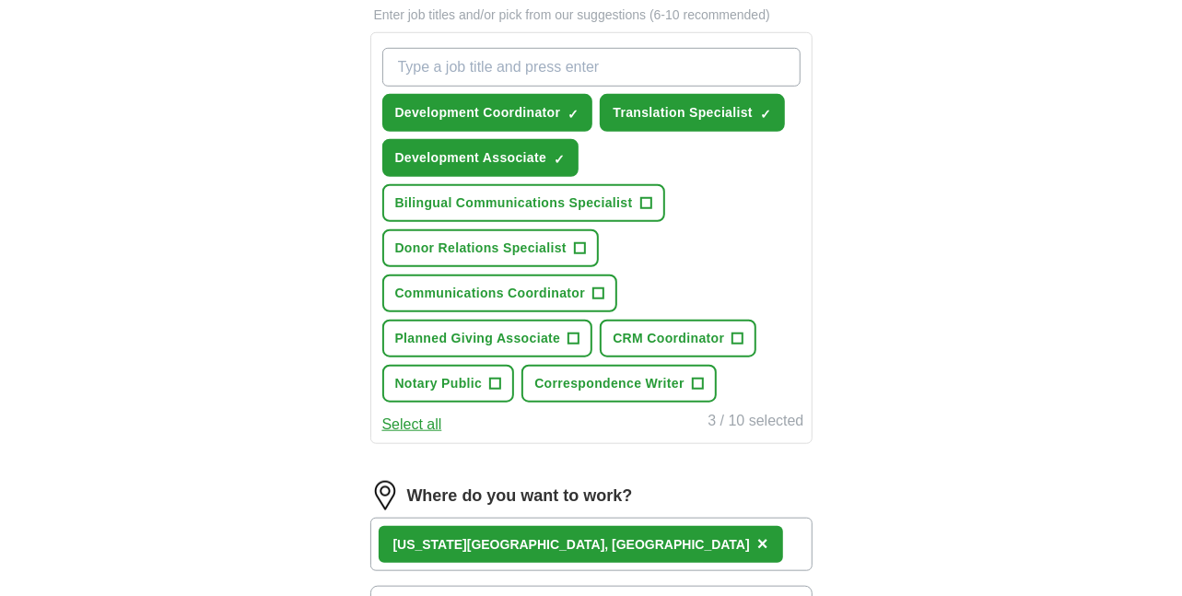
scroll to position [645, 0]
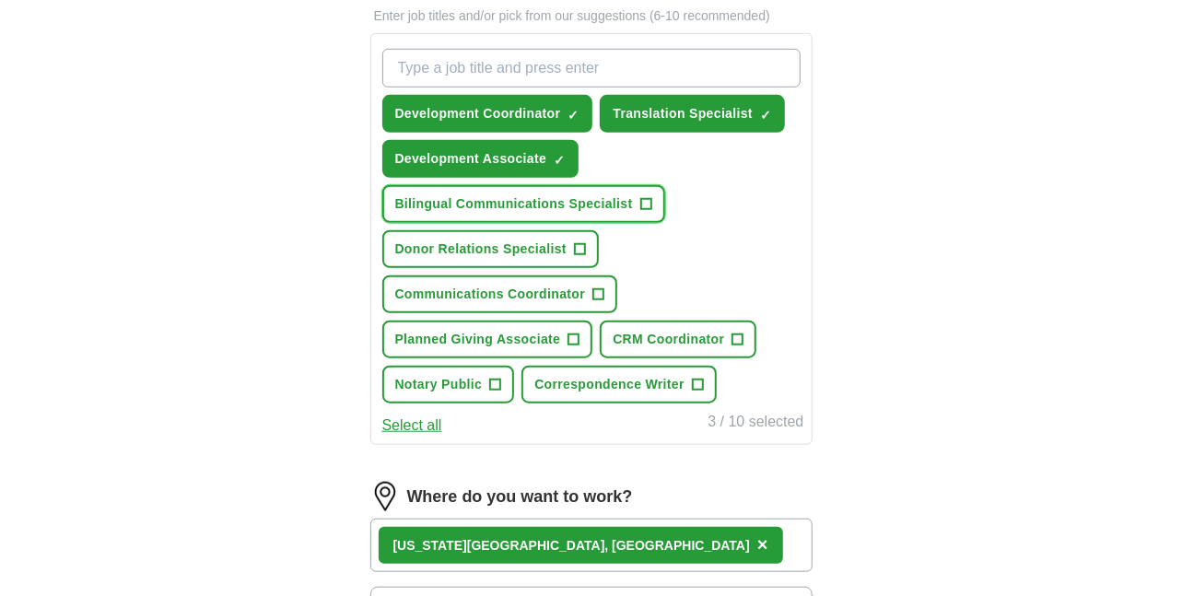
click at [587, 200] on span "Bilingual Communications Specialist" at bounding box center [514, 203] width 238 height 19
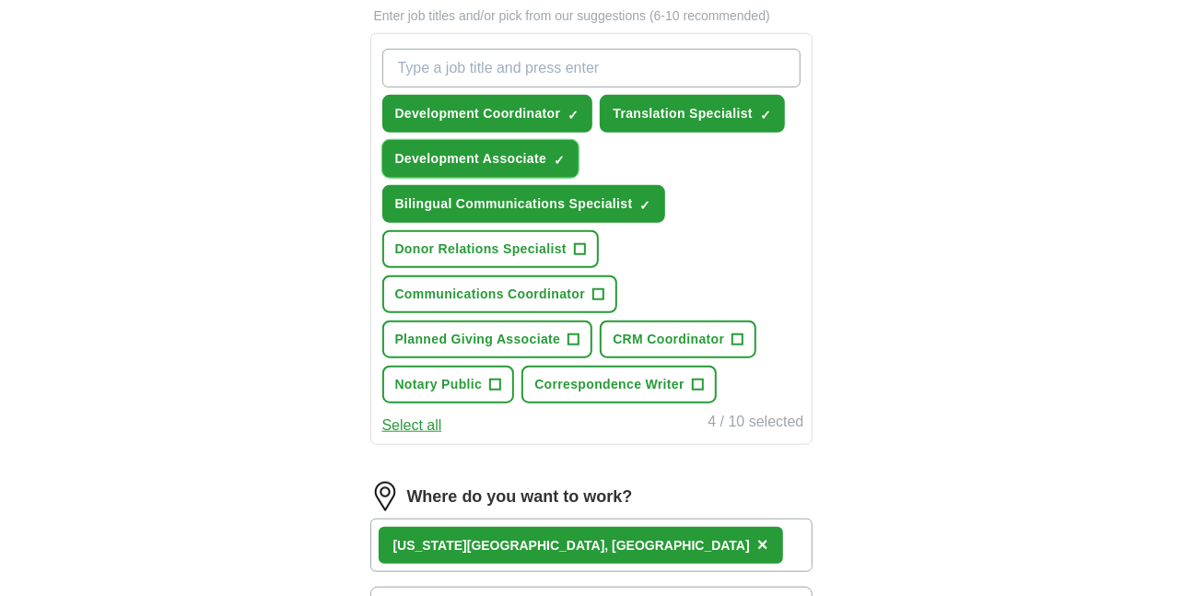
click at [0, 0] on span "×" at bounding box center [0, 0] width 0 height 0
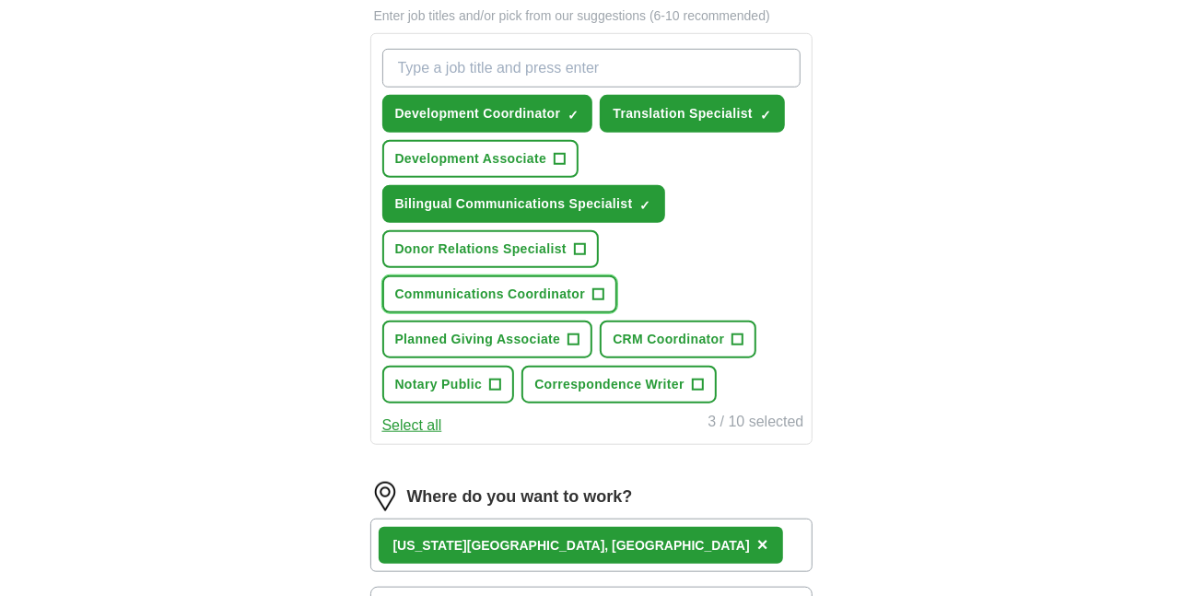
click at [544, 295] on span "Communications Coordinator" at bounding box center [490, 294] width 191 height 19
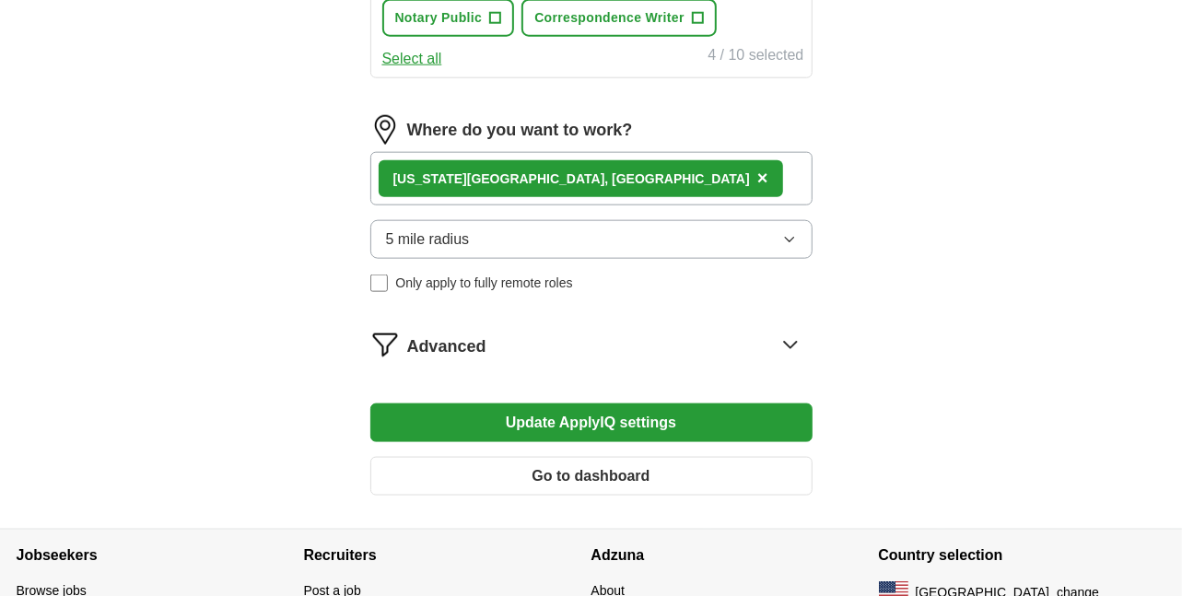
scroll to position [1013, 0]
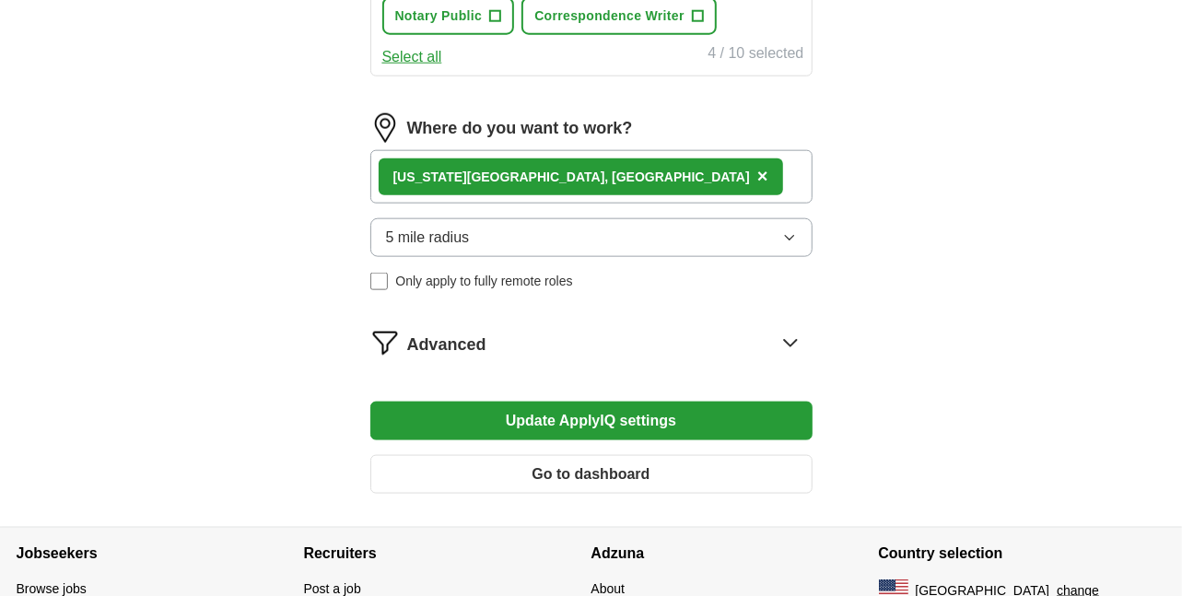
click at [612, 413] on button "Update ApplyIQ settings" at bounding box center [591, 421] width 442 height 39
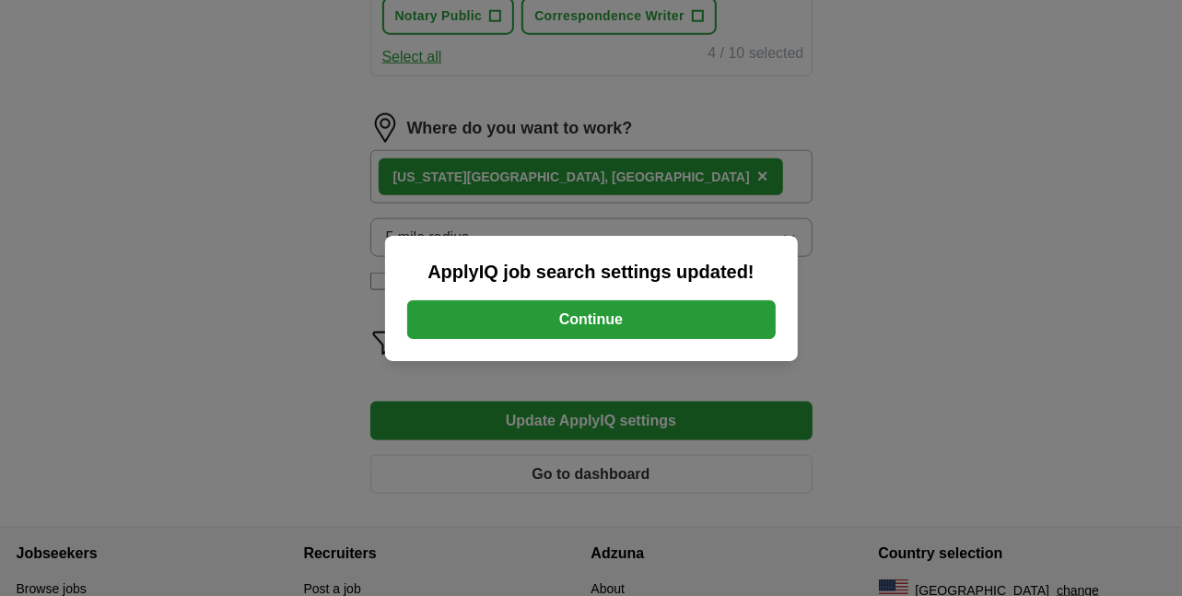
click at [621, 320] on button "Continue" at bounding box center [591, 319] width 368 height 39
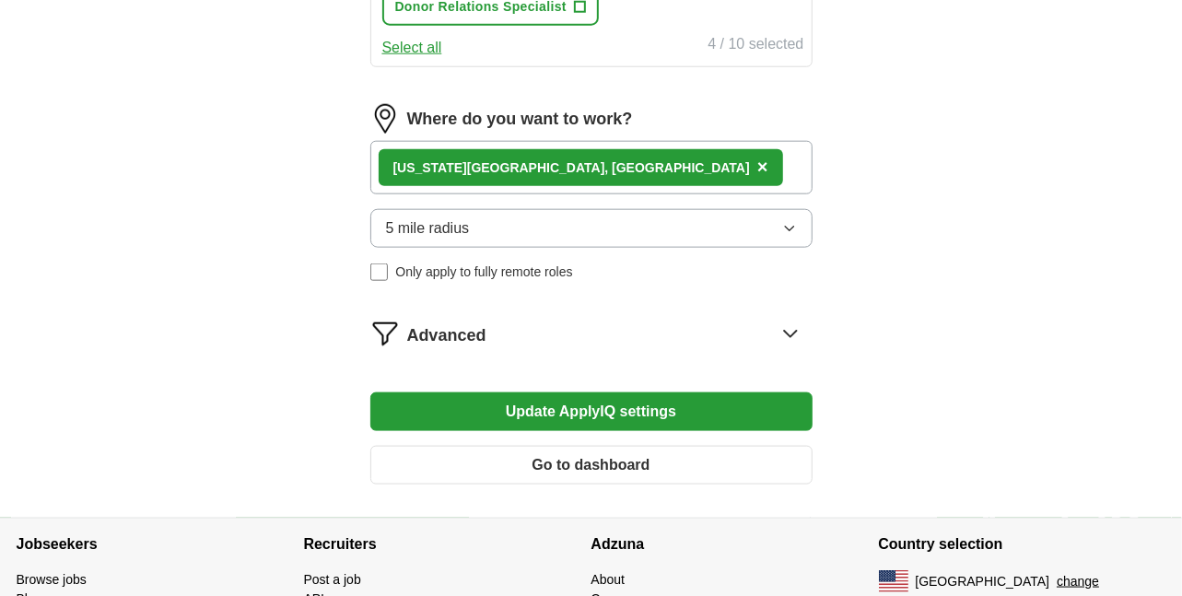
scroll to position [1013, 0]
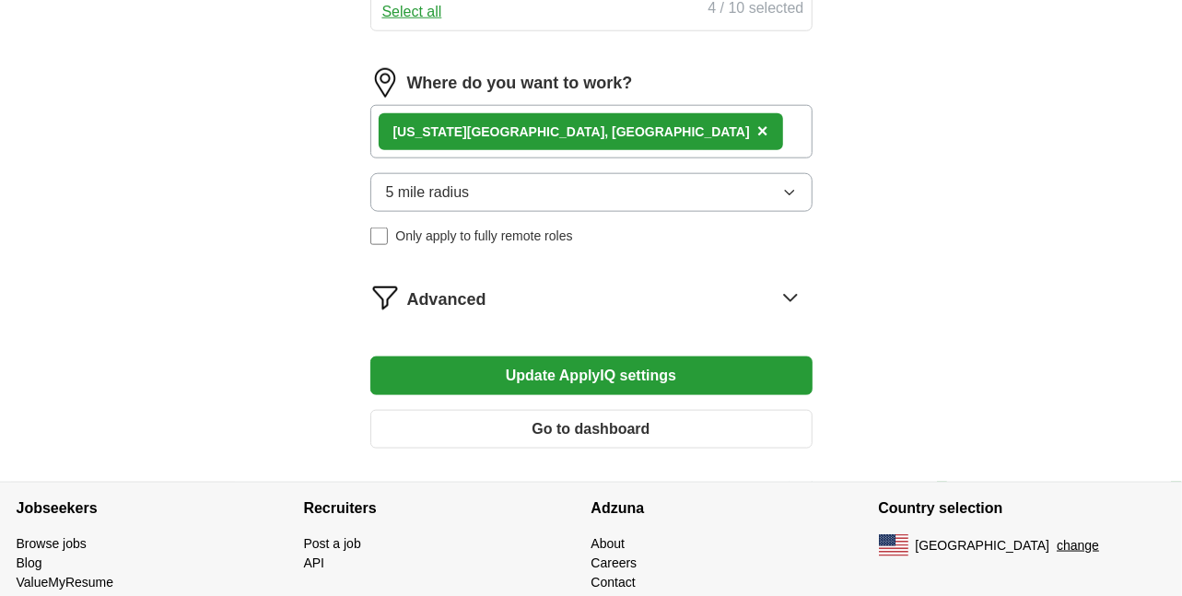
click at [618, 426] on button "Go to dashboard" at bounding box center [591, 429] width 442 height 39
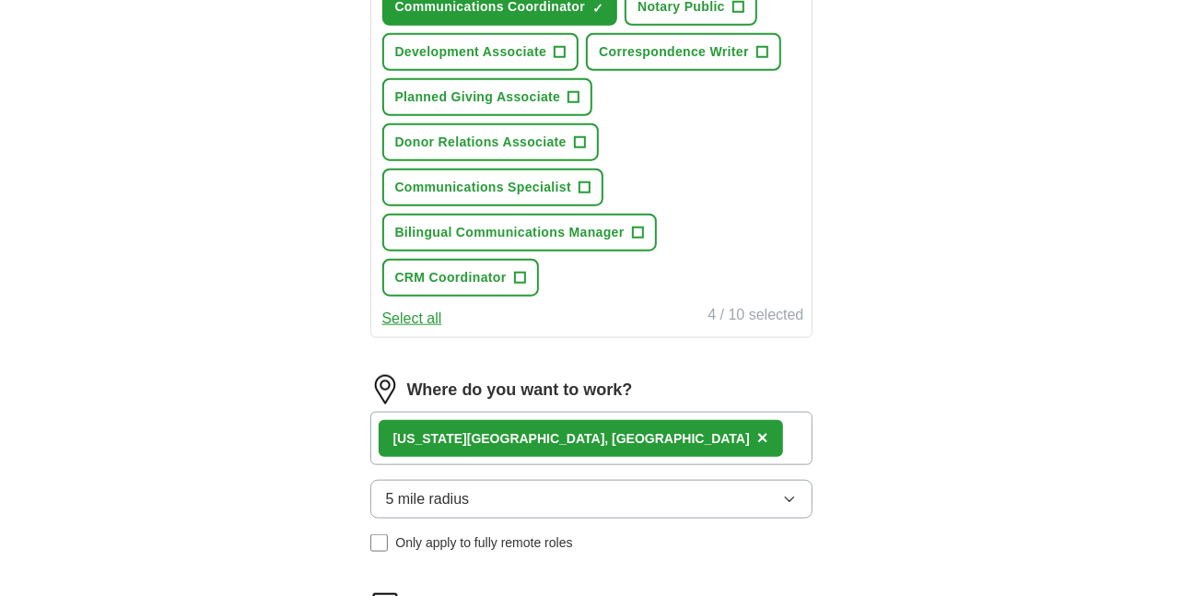
scroll to position [921, 0]
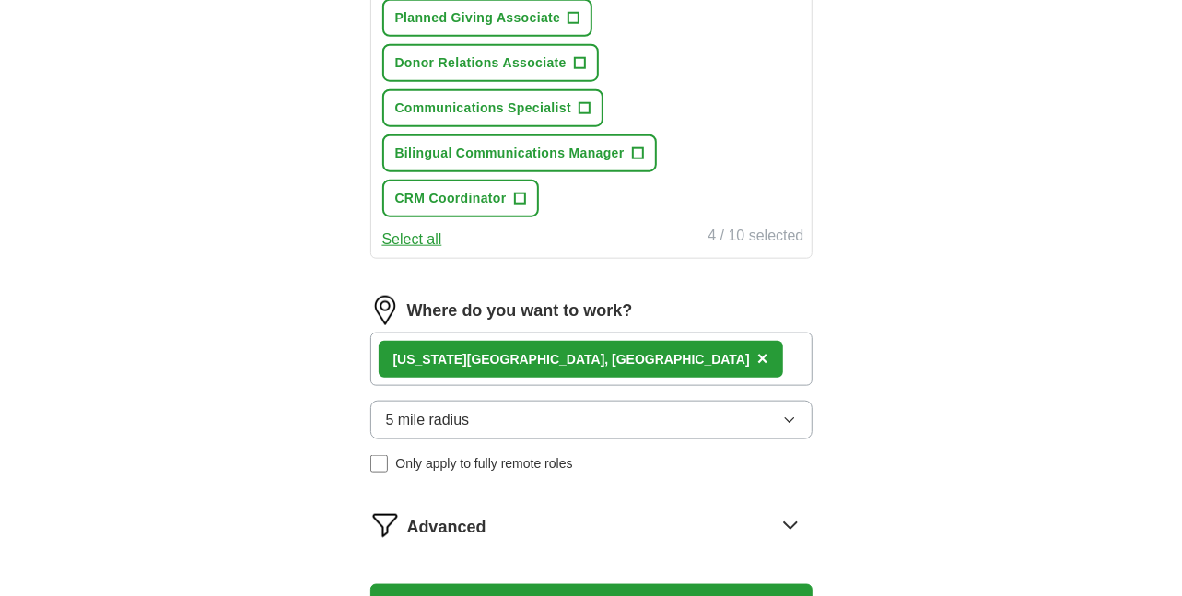
click at [786, 510] on icon at bounding box center [789, 524] width 29 height 29
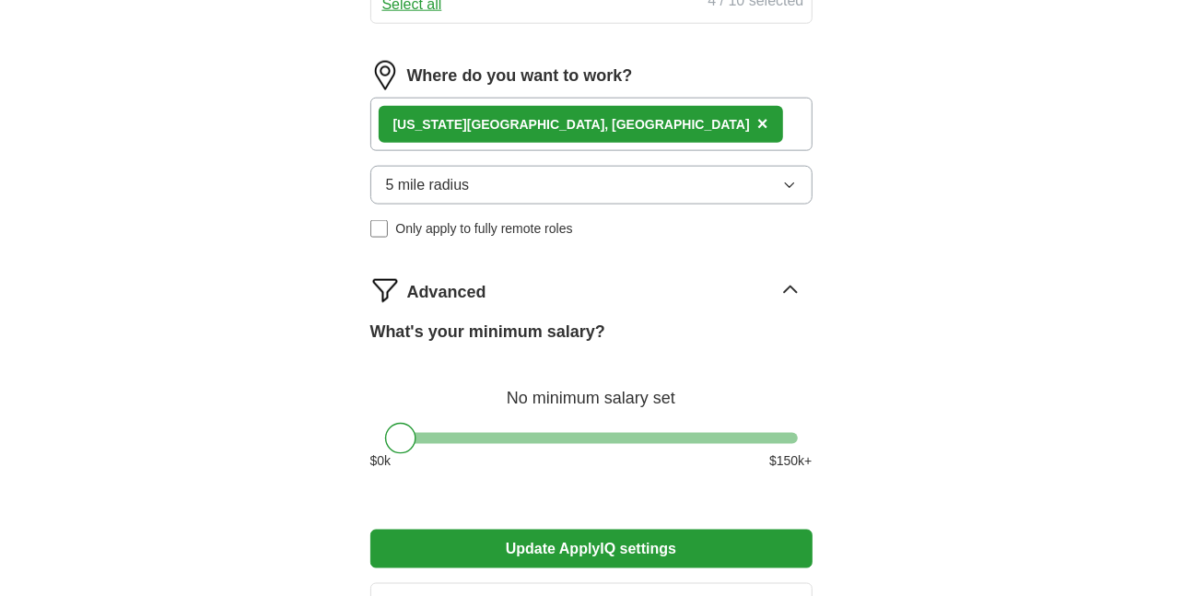
scroll to position [1197, 0]
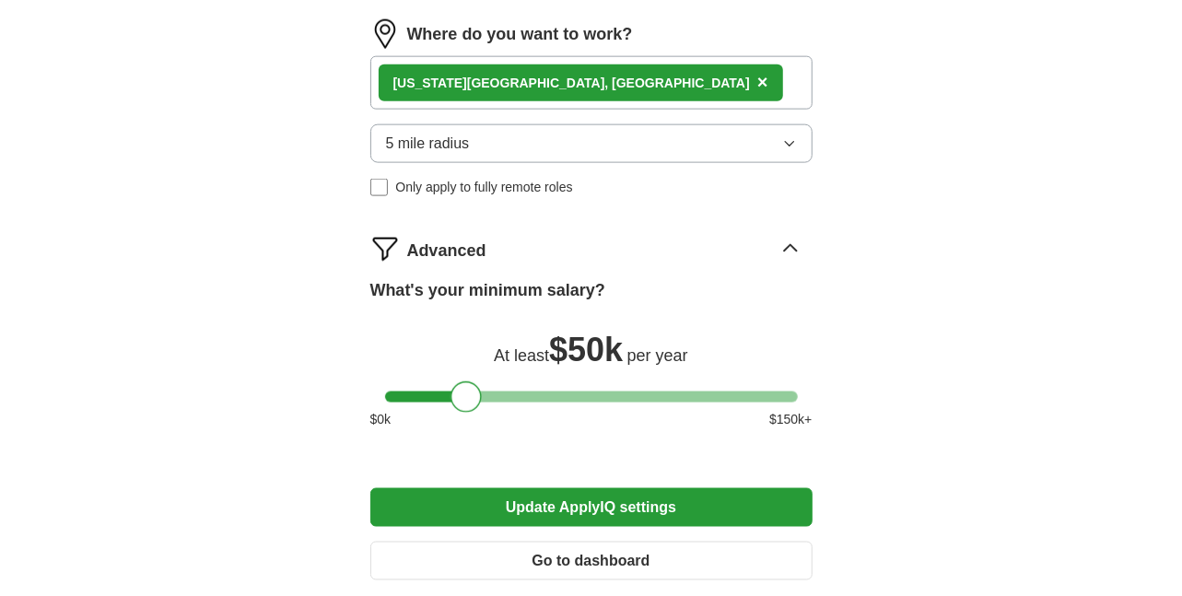
drag, startPoint x: 399, startPoint y: 301, endPoint x: 461, endPoint y: 321, distance: 64.9
click at [461, 321] on div "What's your minimum salary? At least $ 50k per year $ 0 k $ 150 k+" at bounding box center [591, 361] width 442 height 166
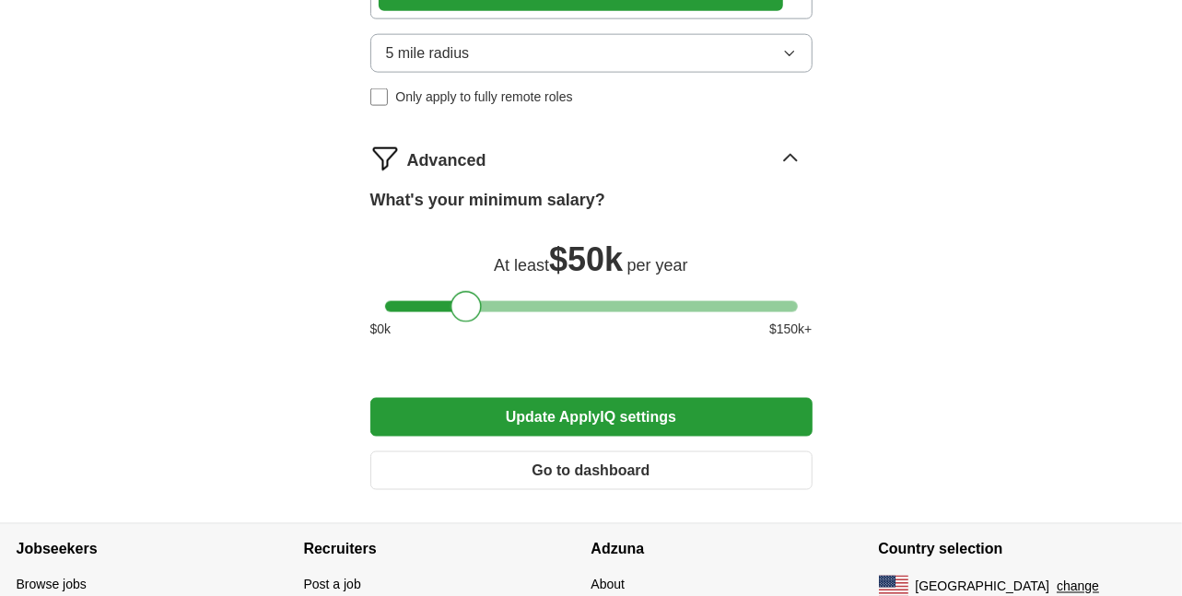
scroll to position [1305, 0]
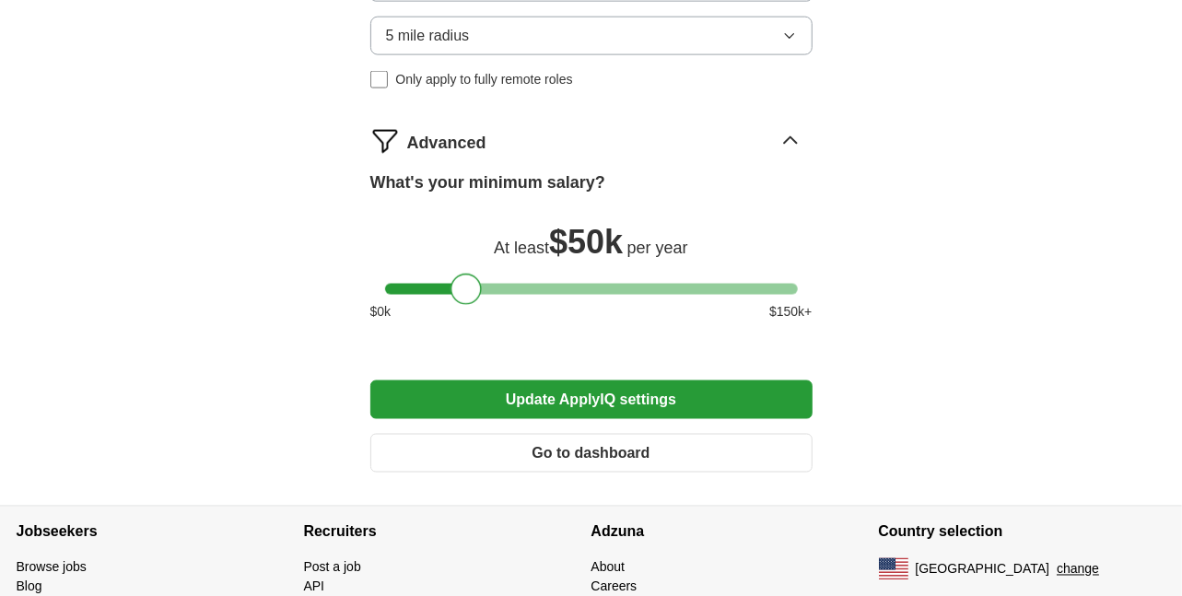
click at [632, 380] on button "Update ApplyIQ settings" at bounding box center [591, 399] width 442 height 39
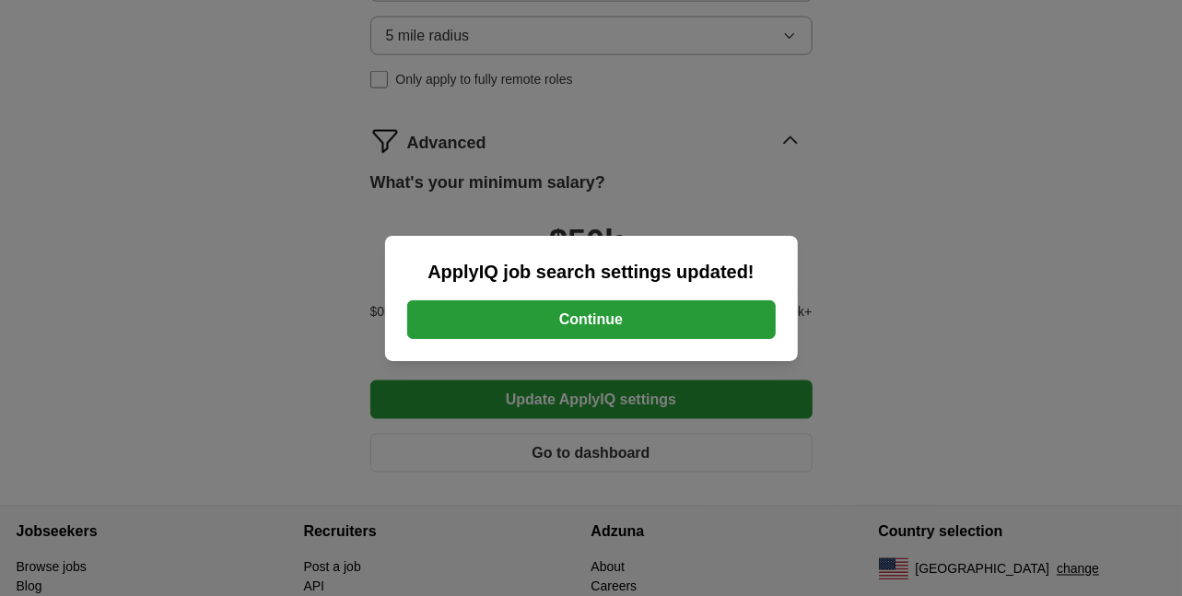
click at [628, 329] on button "Continue" at bounding box center [591, 319] width 368 height 39
